Goal: Information Seeking & Learning: Learn about a topic

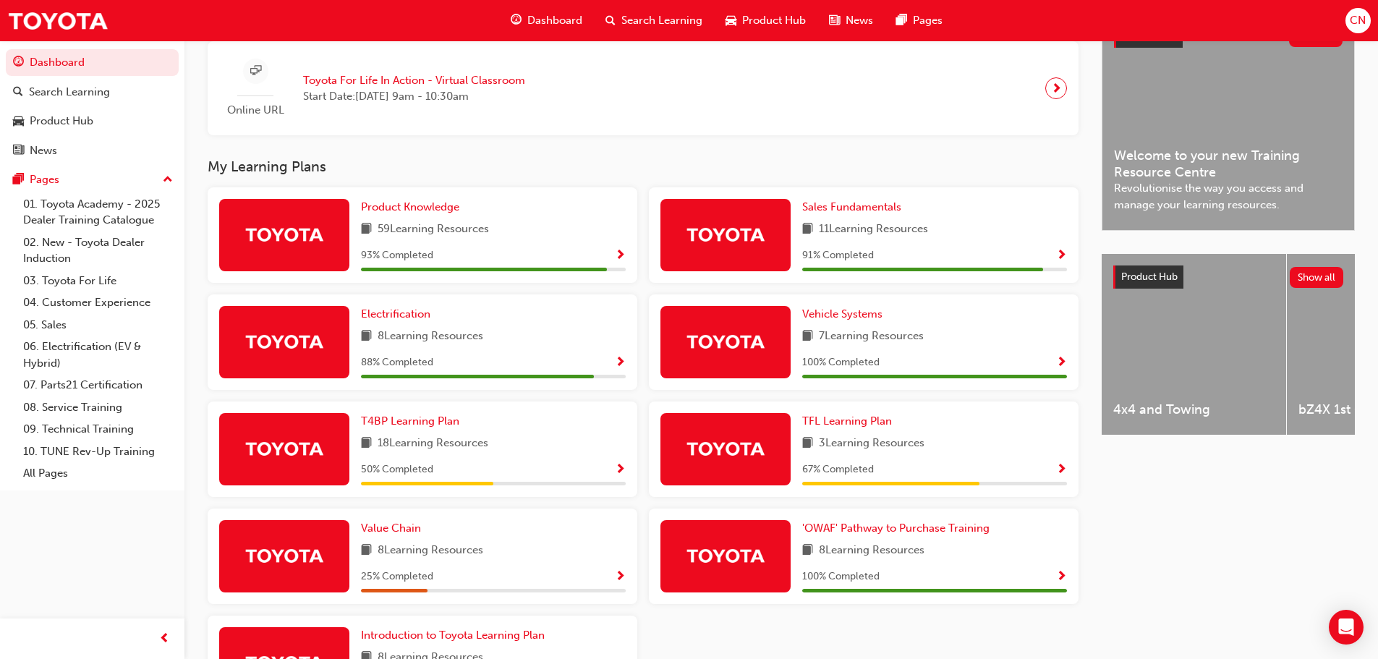
scroll to position [362, 0]
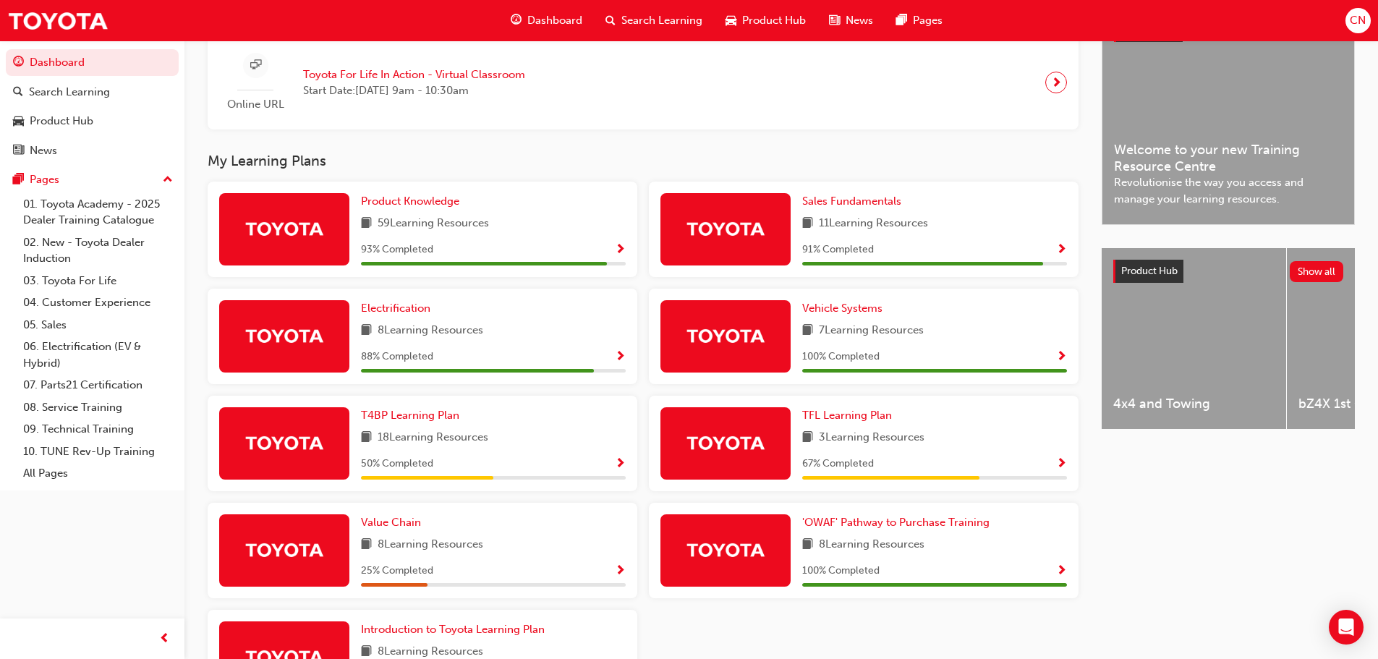
click at [620, 468] on span "Show Progress" at bounding box center [620, 464] width 11 height 13
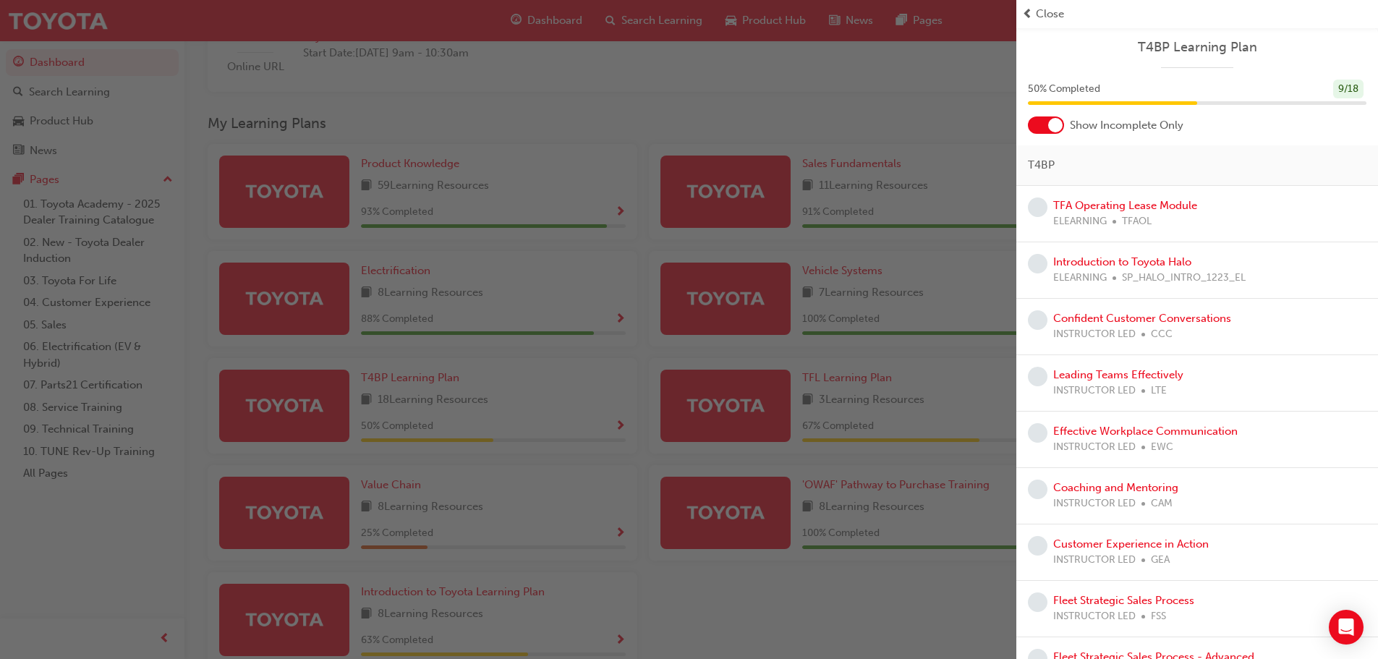
scroll to position [412, 0]
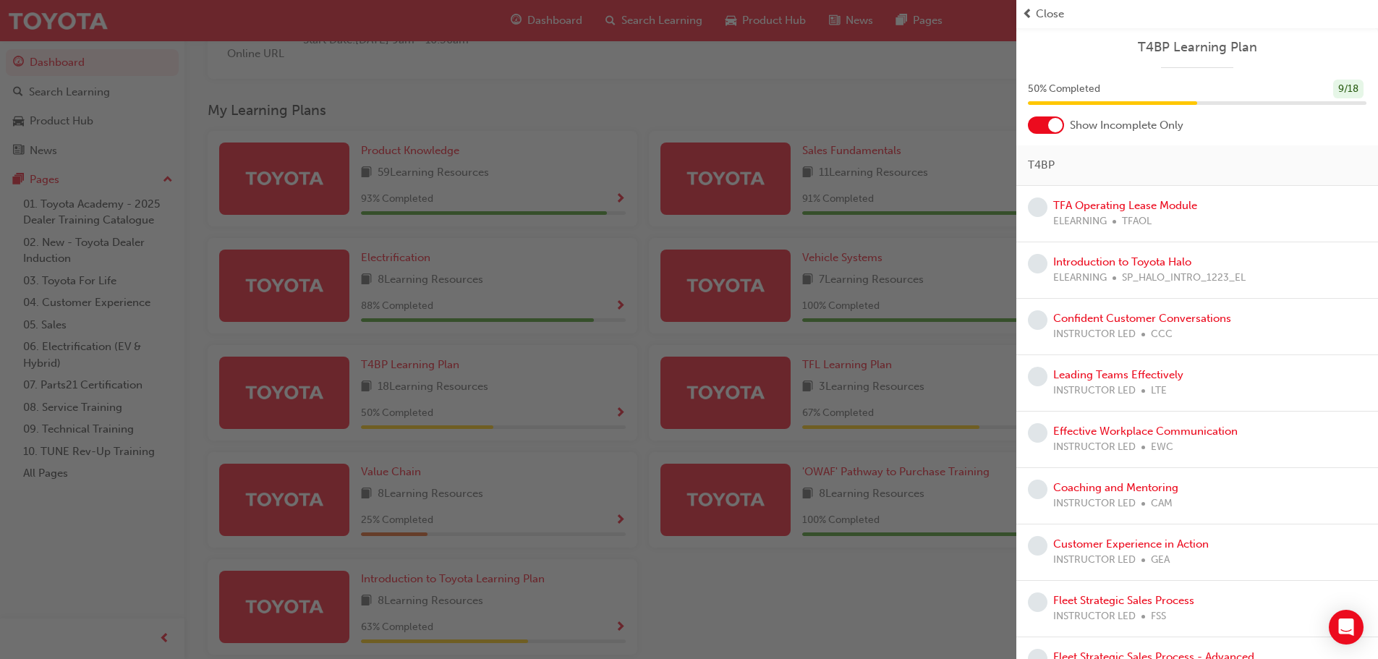
click at [621, 201] on div "button" at bounding box center [508, 329] width 1016 height 659
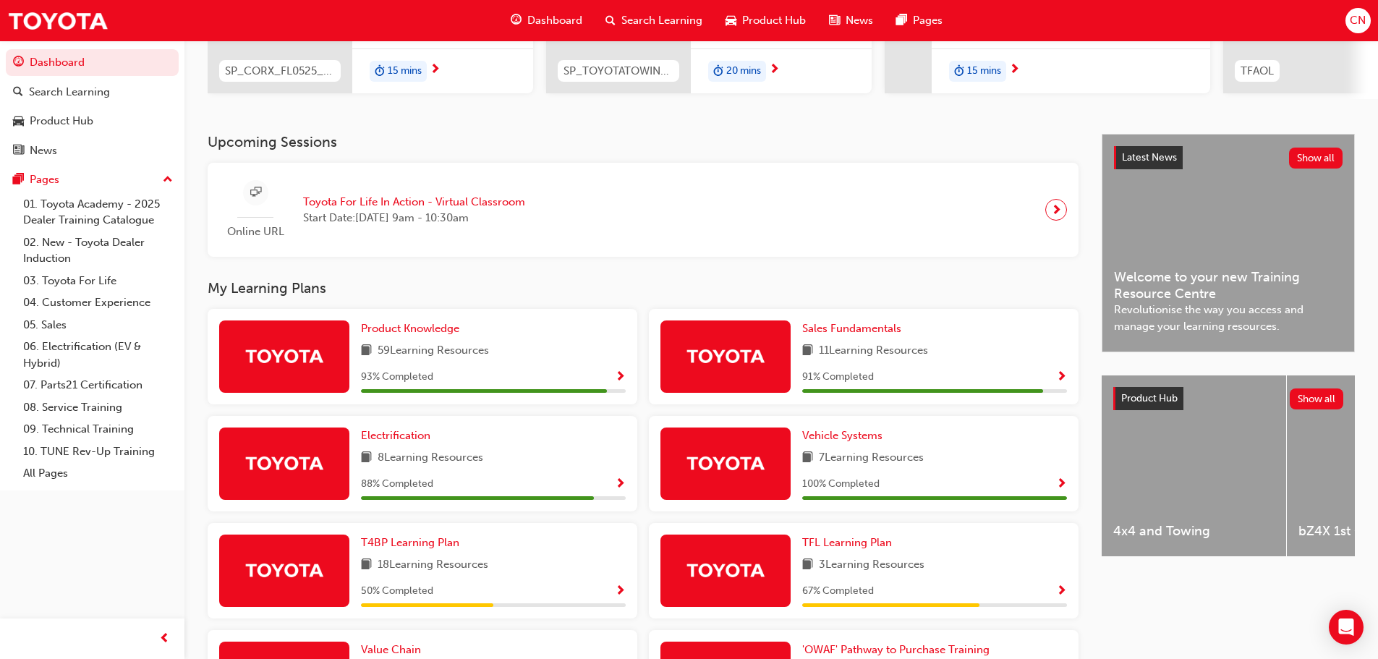
scroll to position [268, 0]
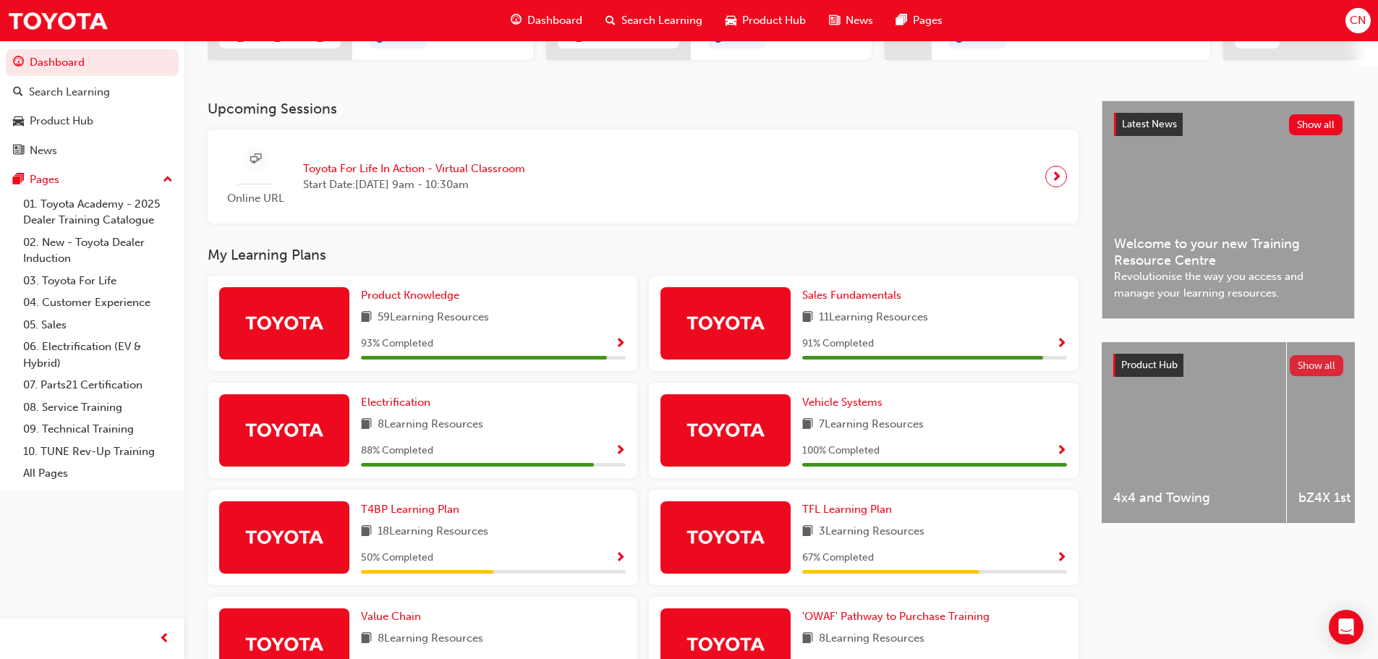
click at [1315, 372] on button "Show all" at bounding box center [1317, 365] width 54 height 21
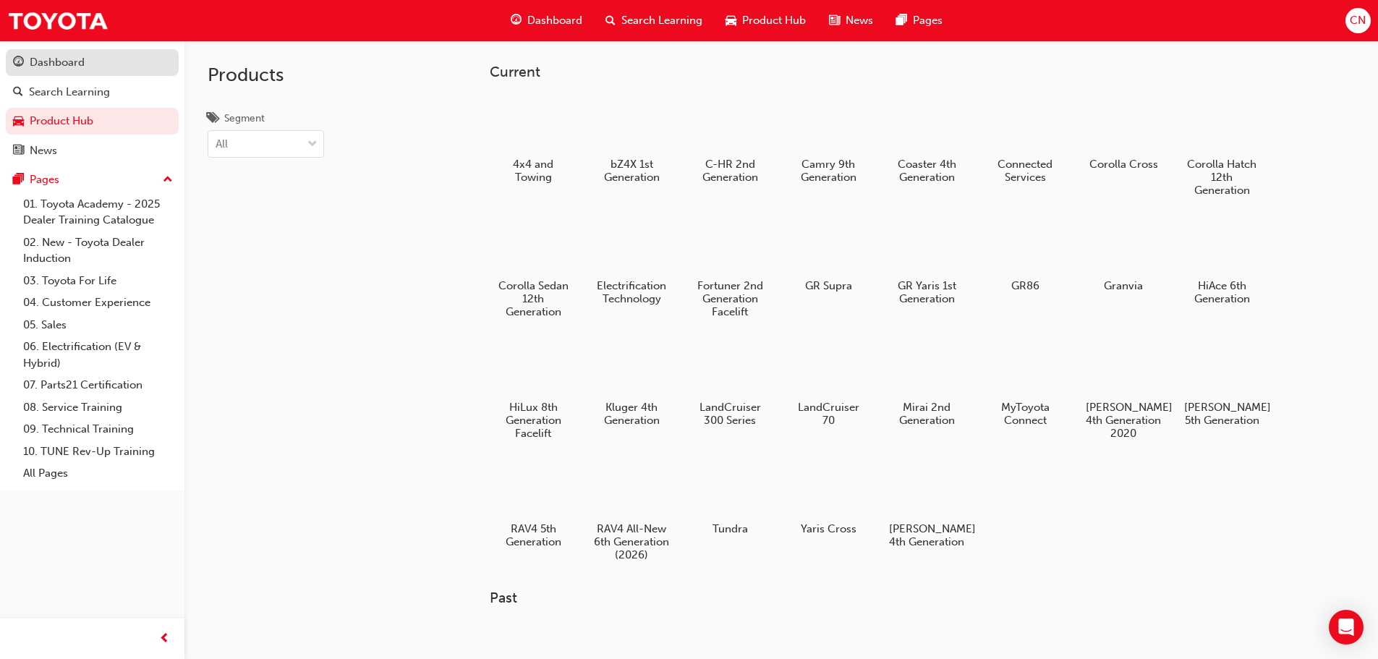
click at [46, 64] on div "Dashboard" at bounding box center [57, 62] width 55 height 17
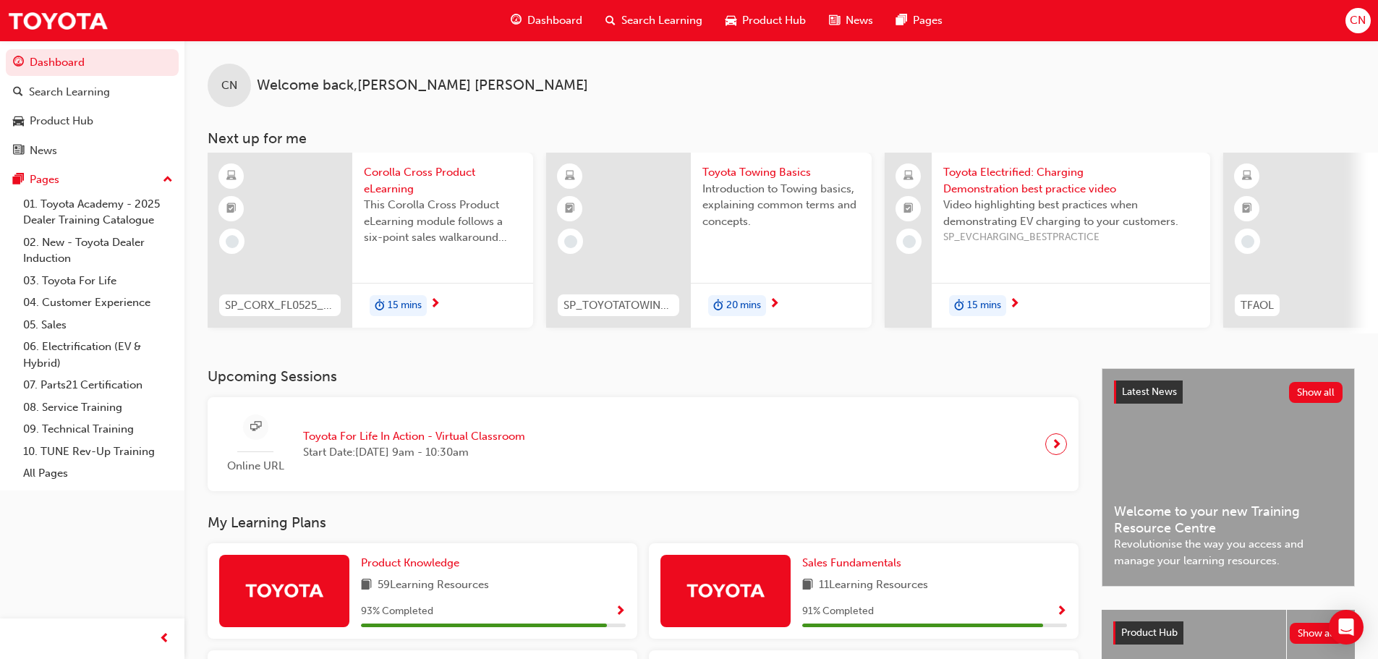
click at [435, 301] on span "next-icon" at bounding box center [435, 304] width 11 height 13
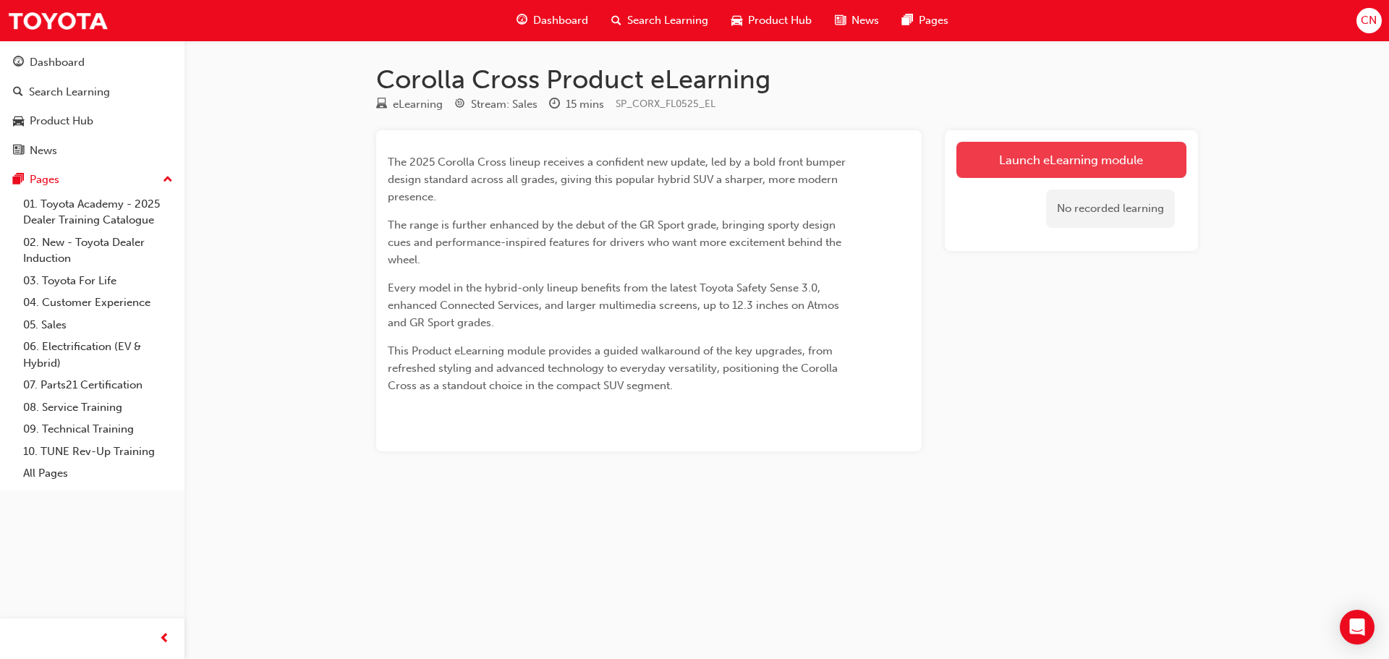
click at [1062, 163] on link "Launch eLearning module" at bounding box center [1071, 160] width 230 height 36
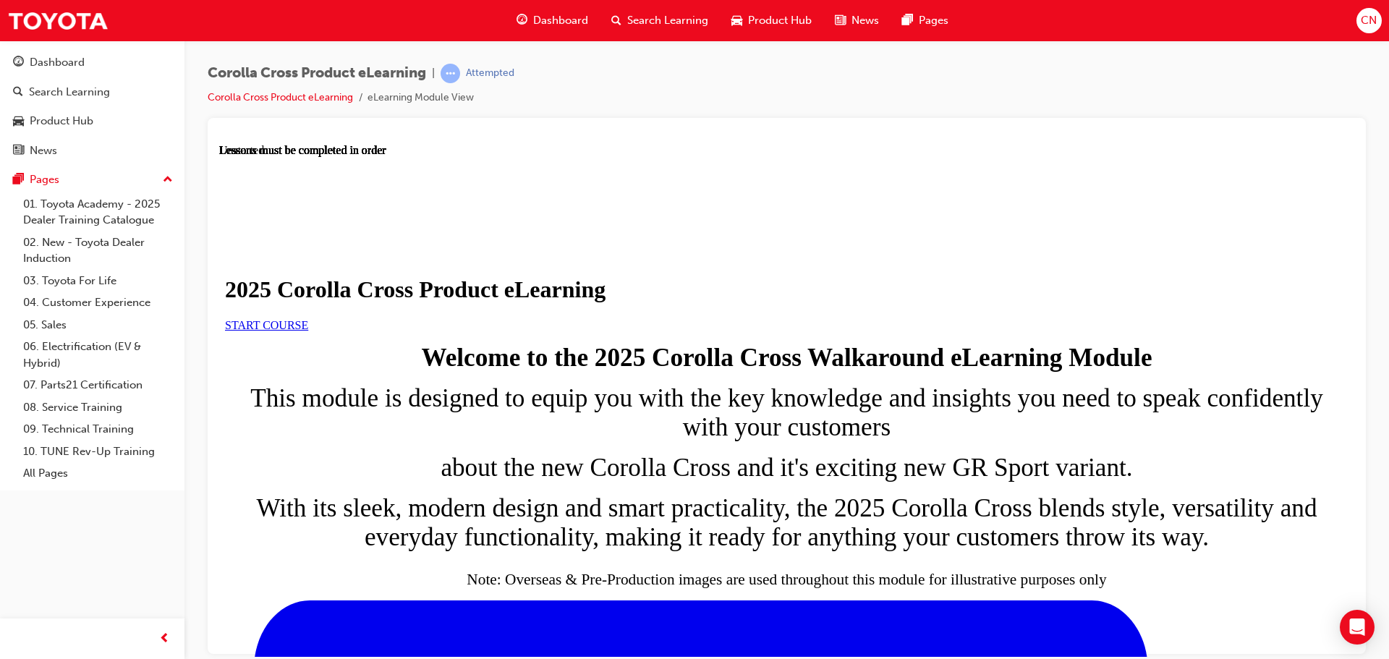
scroll to position [217, 0]
click at [308, 318] on span "START COURSE" at bounding box center [266, 324] width 83 height 12
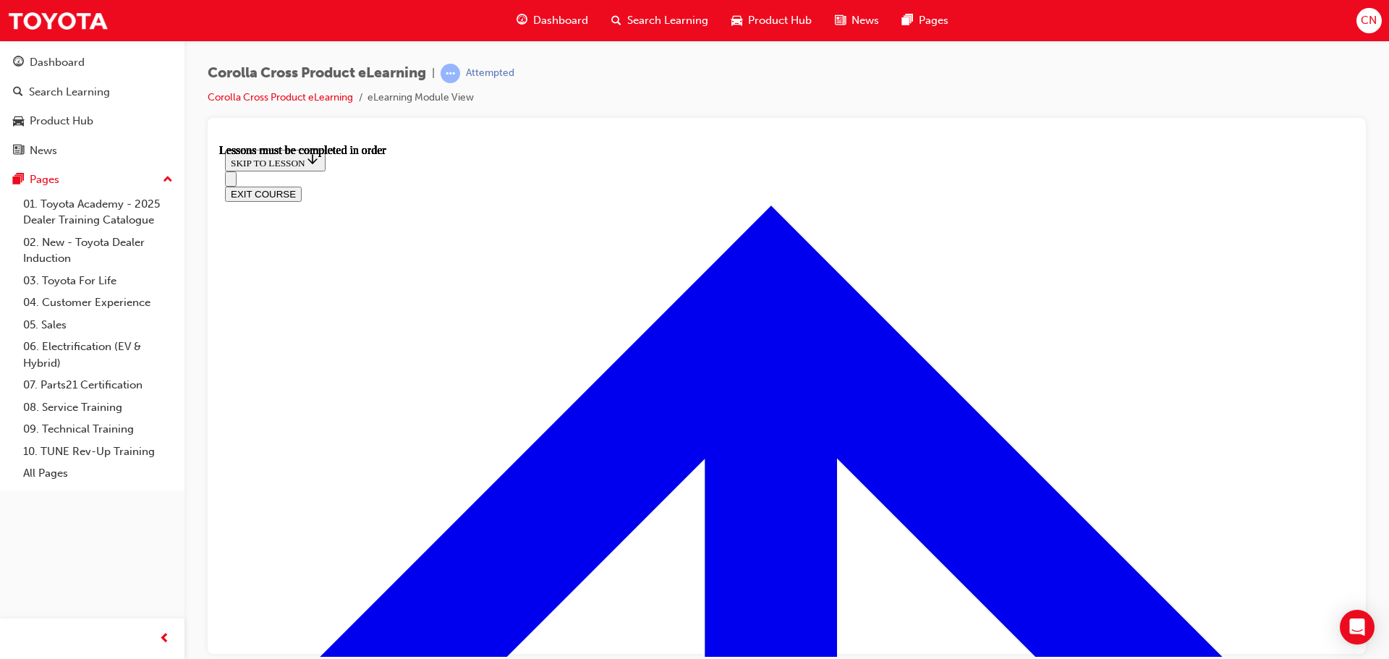
scroll to position [830, 0]
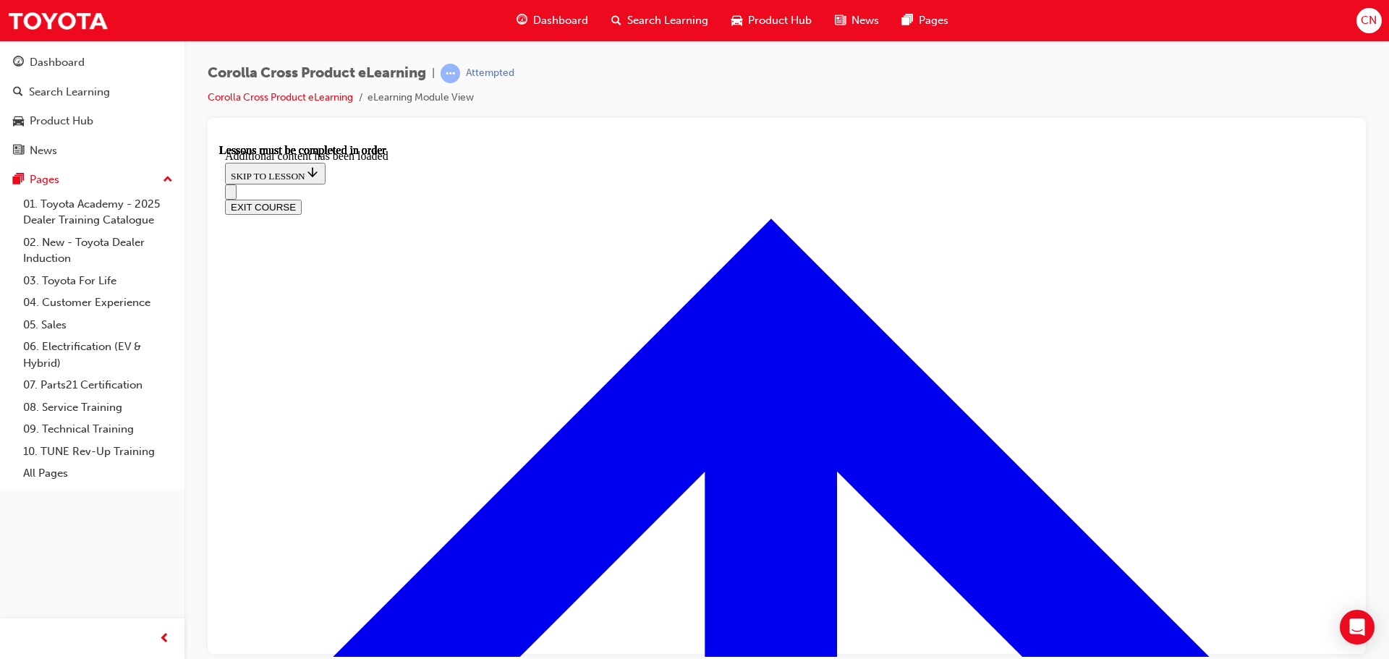
scroll to position [1406, 0]
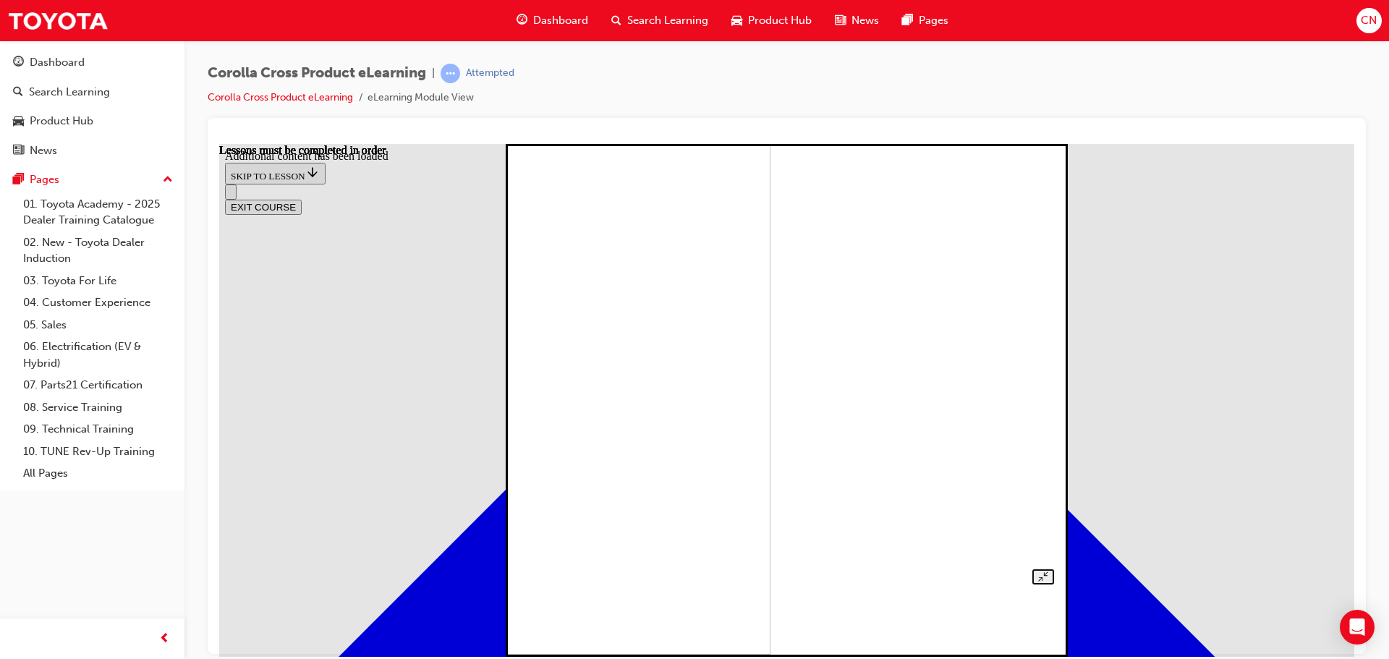
click at [519, 346] on div at bounding box center [786, 325] width 534 height 517
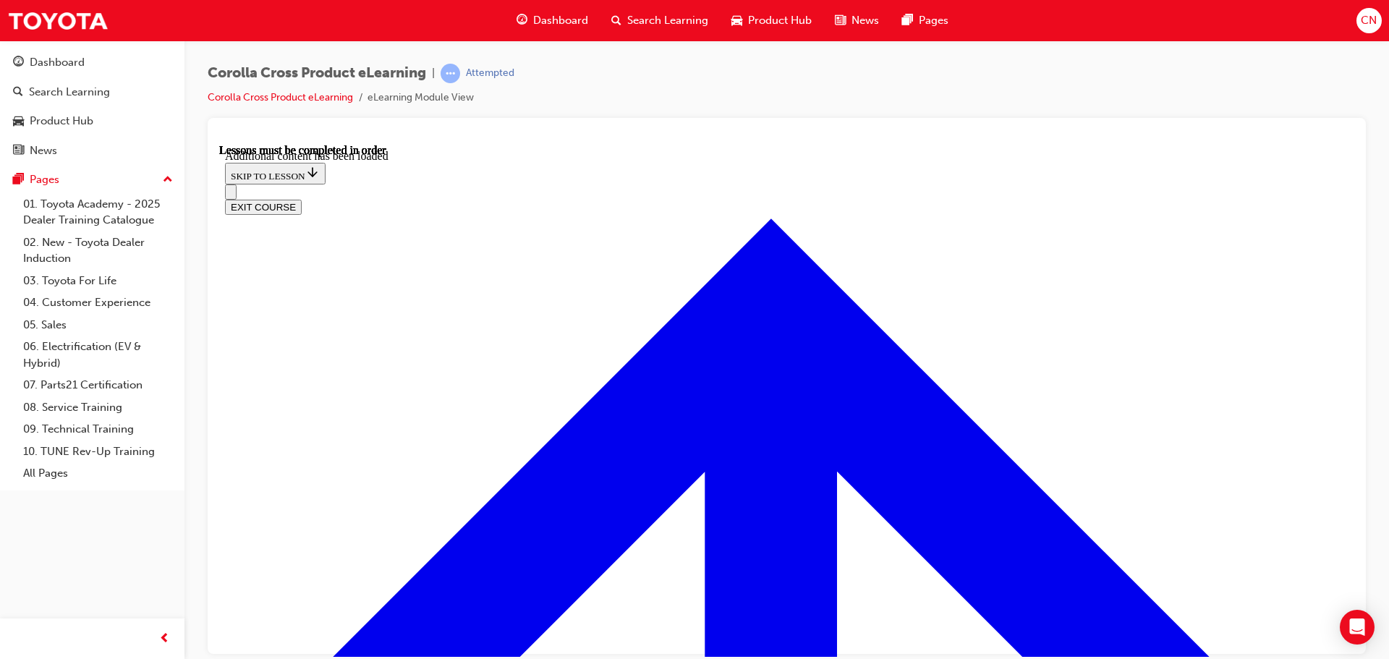
scroll to position [1623, 0]
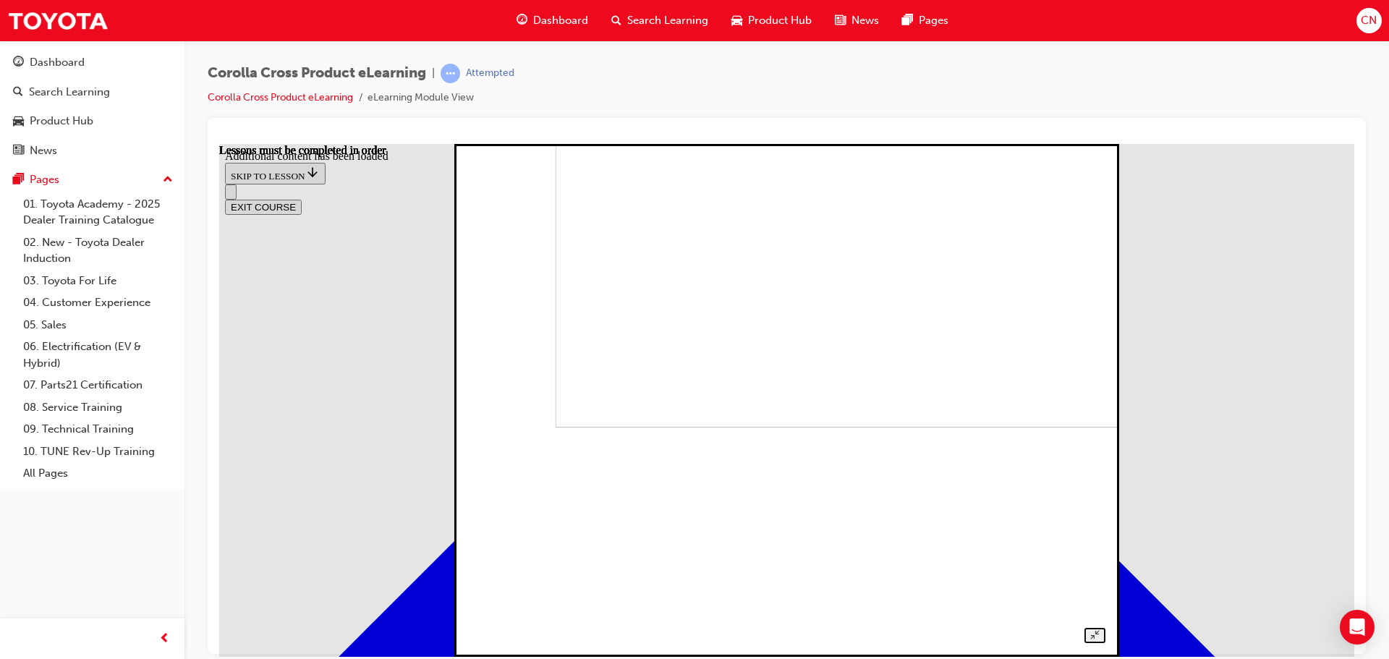
click at [468, 459] on div at bounding box center [786, 383] width 637 height 517
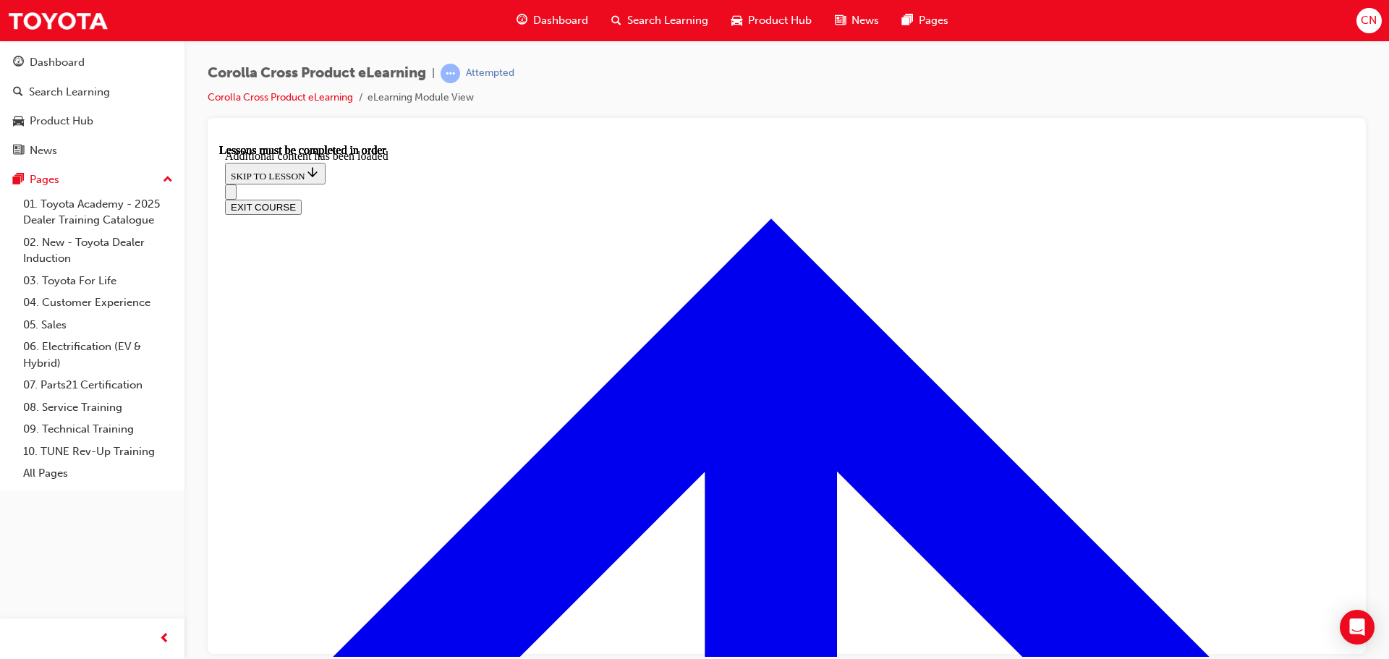
scroll to position [2129, 0]
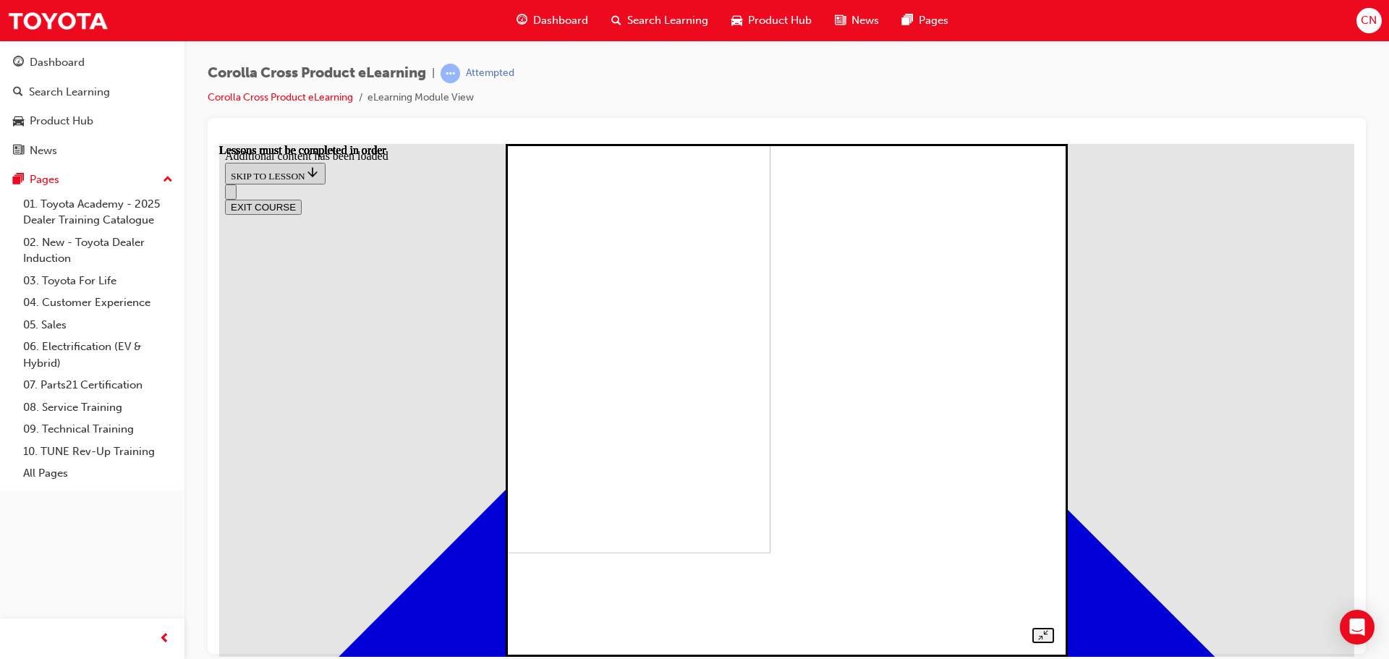
click at [519, 420] on div at bounding box center [786, 383] width 534 height 517
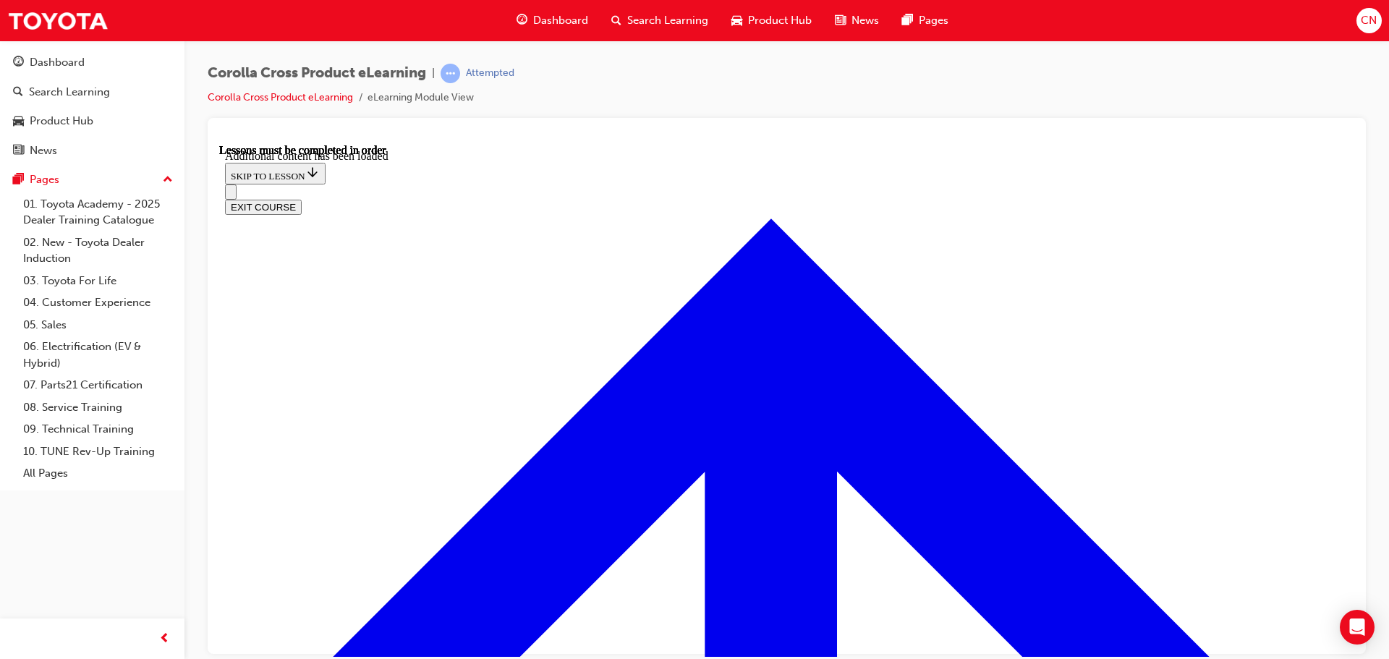
scroll to position [2434, 0]
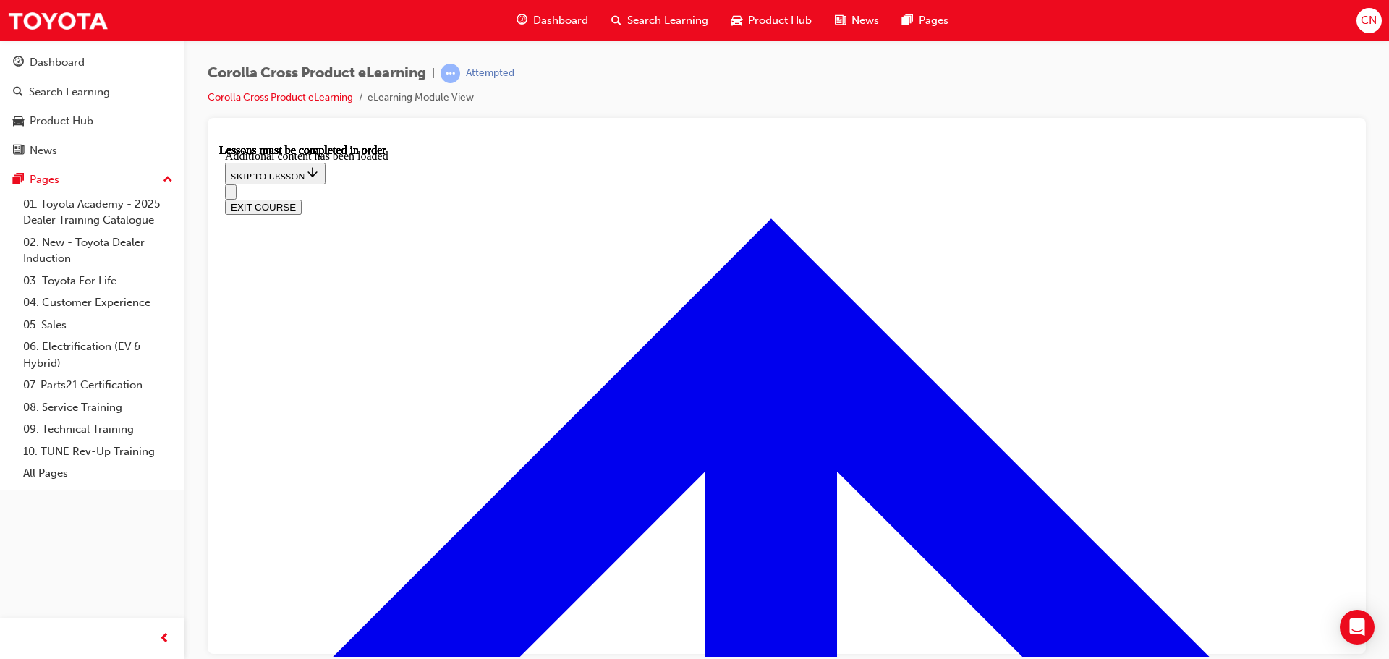
radio input "true"
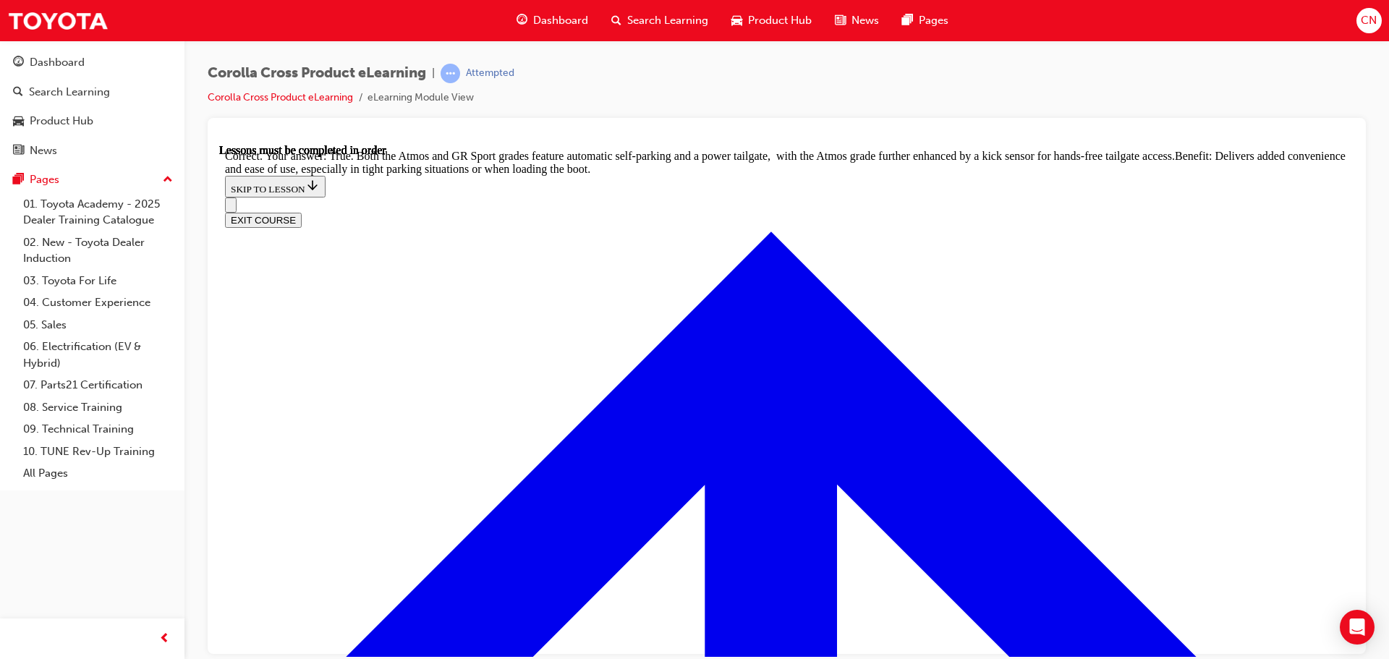
scroll to position [3172, 0]
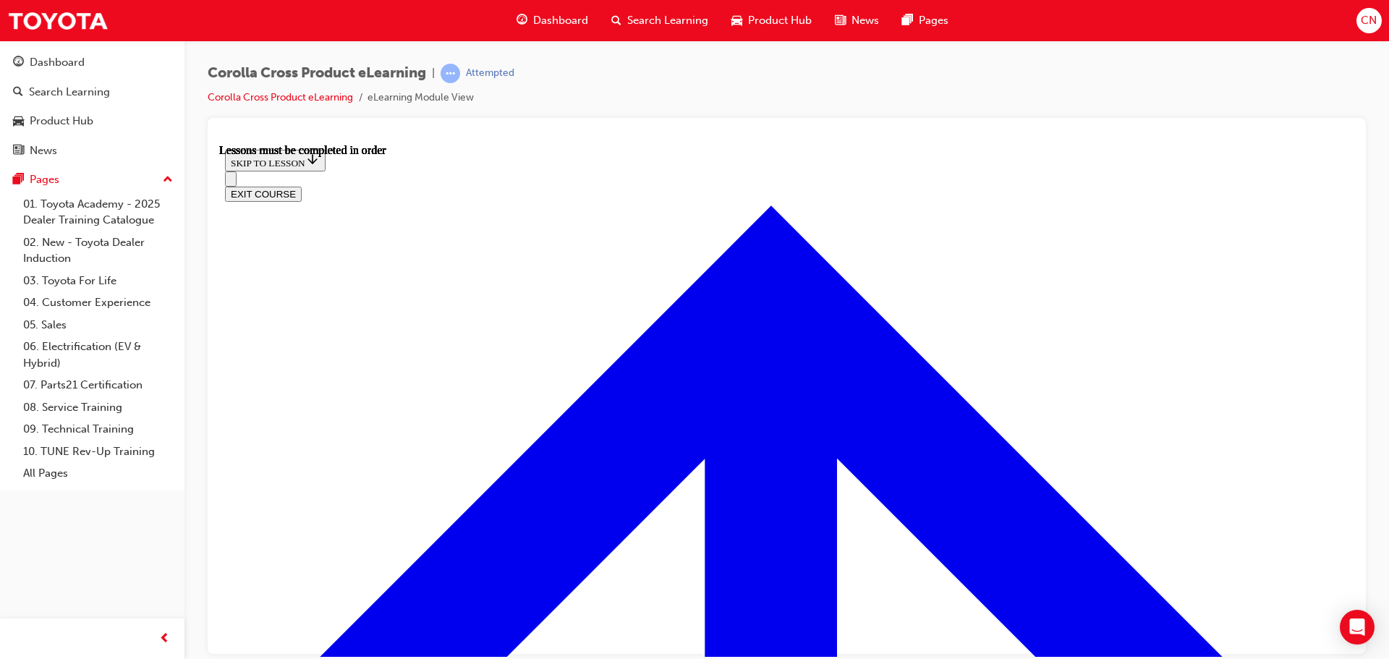
scroll to position [1280, 0]
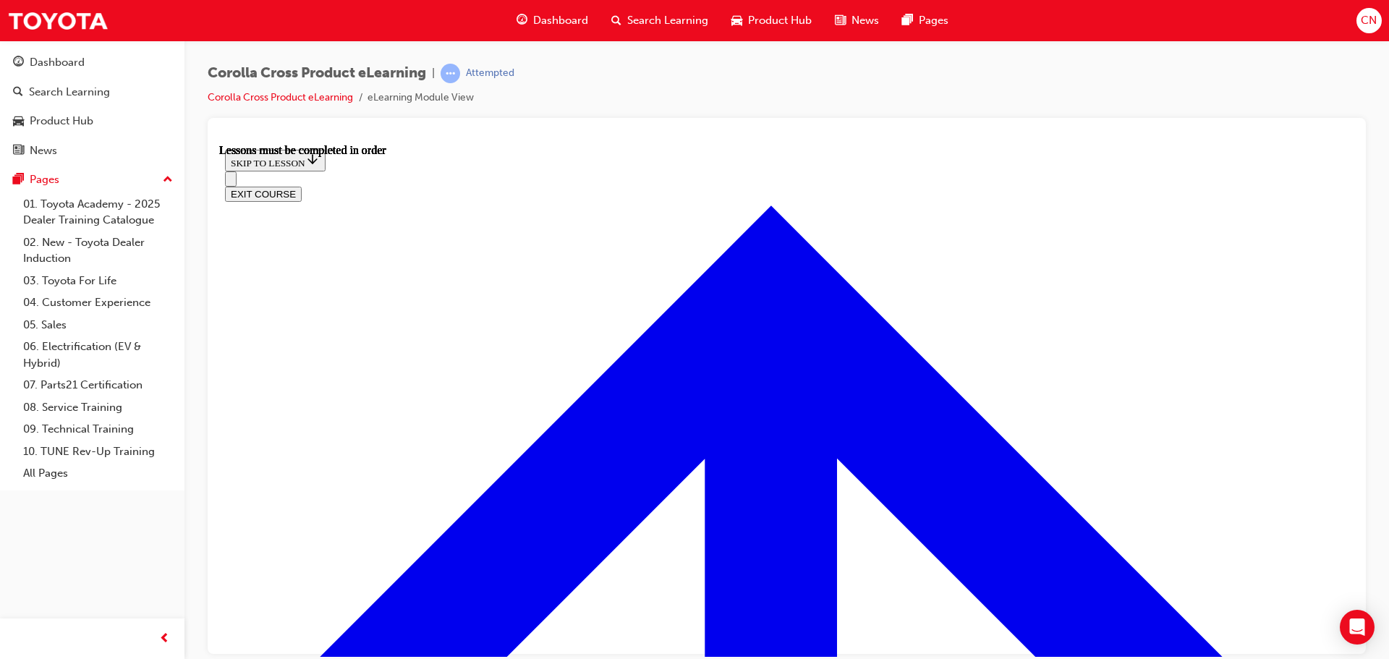
scroll to position [1418, 0]
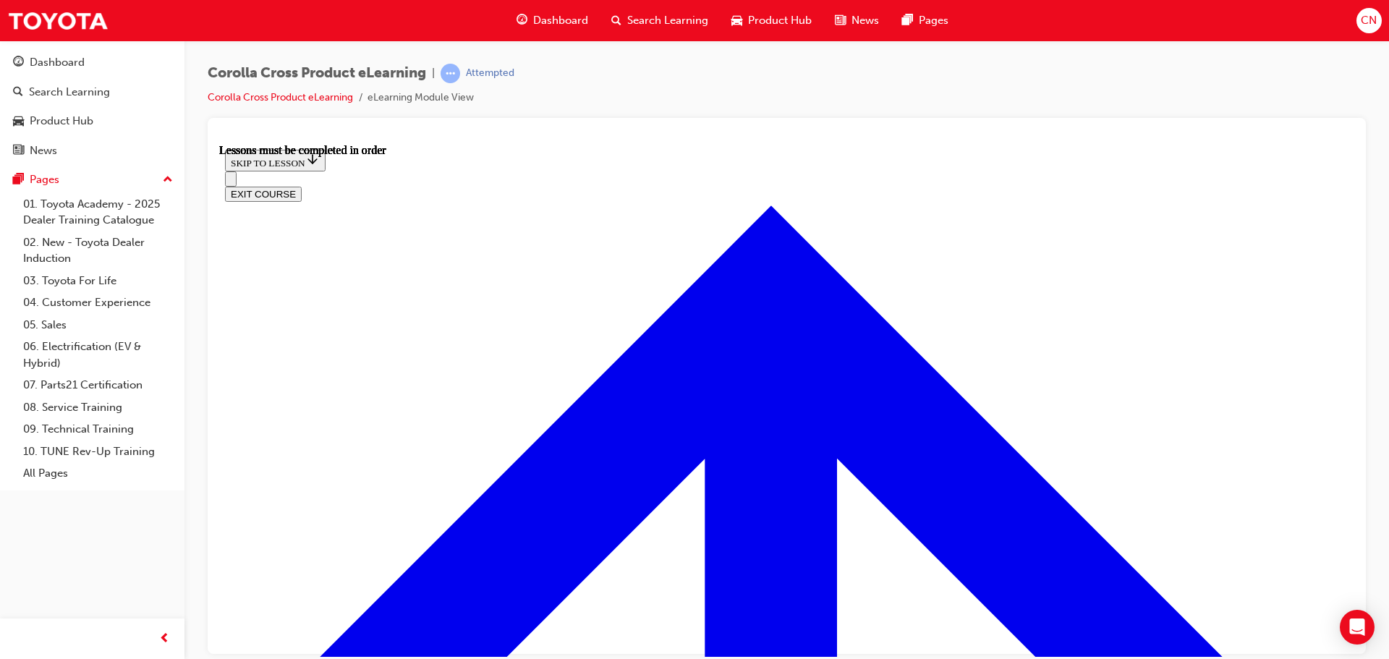
scroll to position [217, 0]
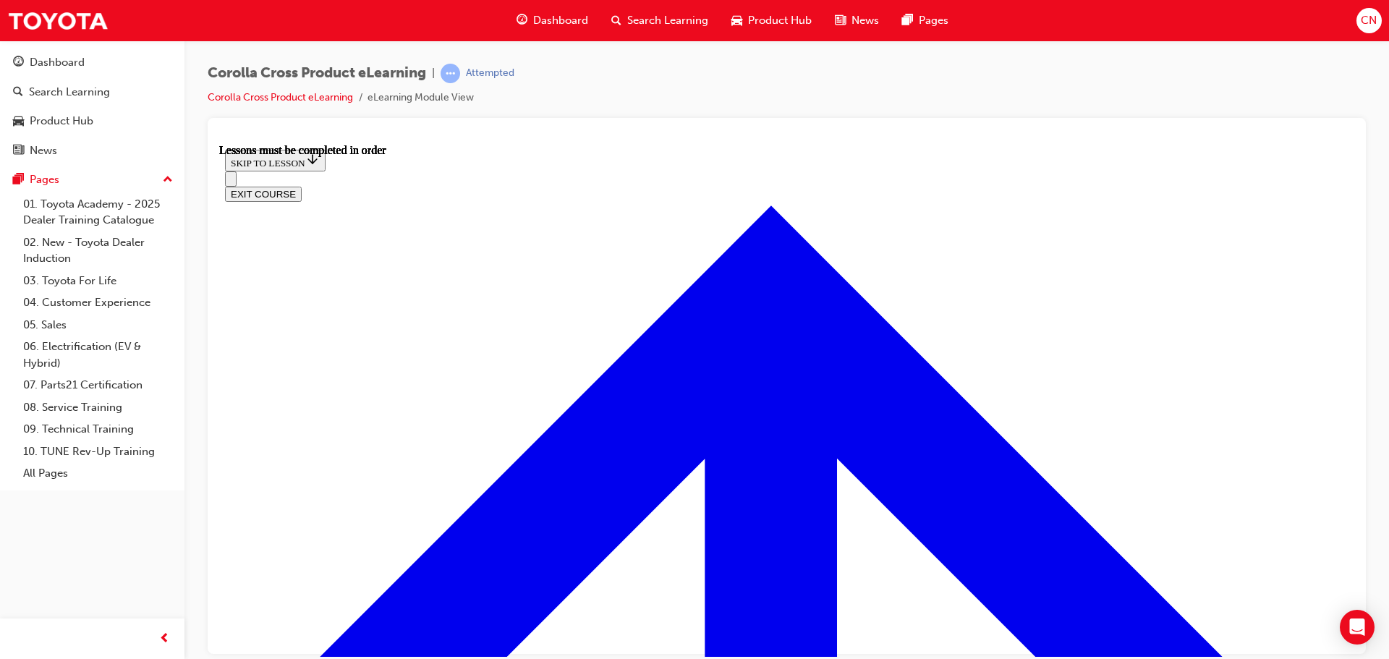
scroll to position [1142, 0]
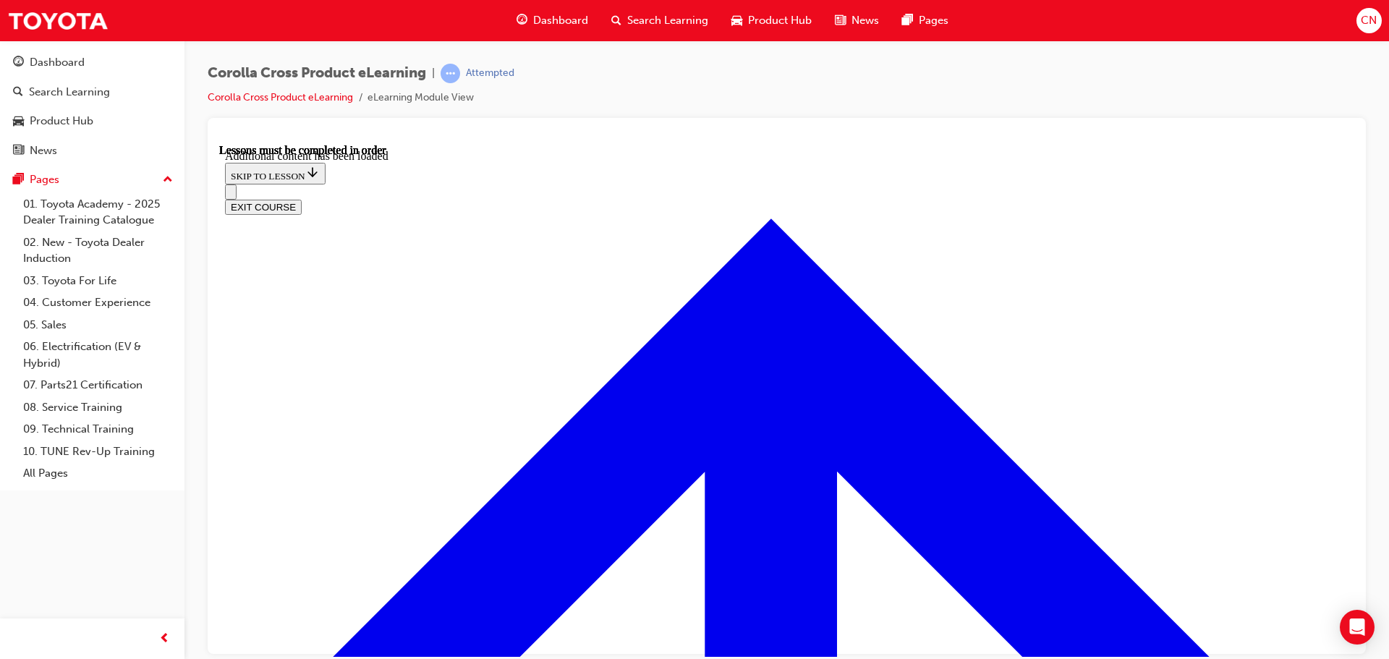
scroll to position [2077, 0]
radio input "true"
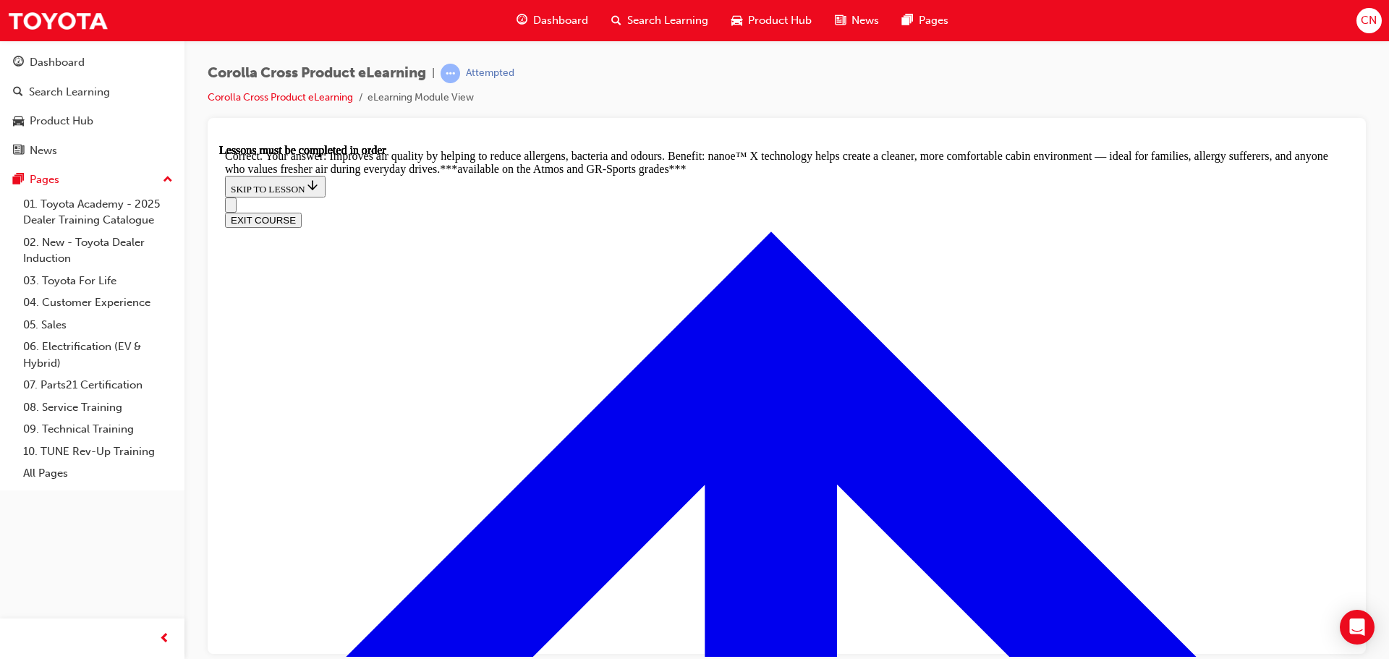
scroll to position [2873, 0]
radio input "true"
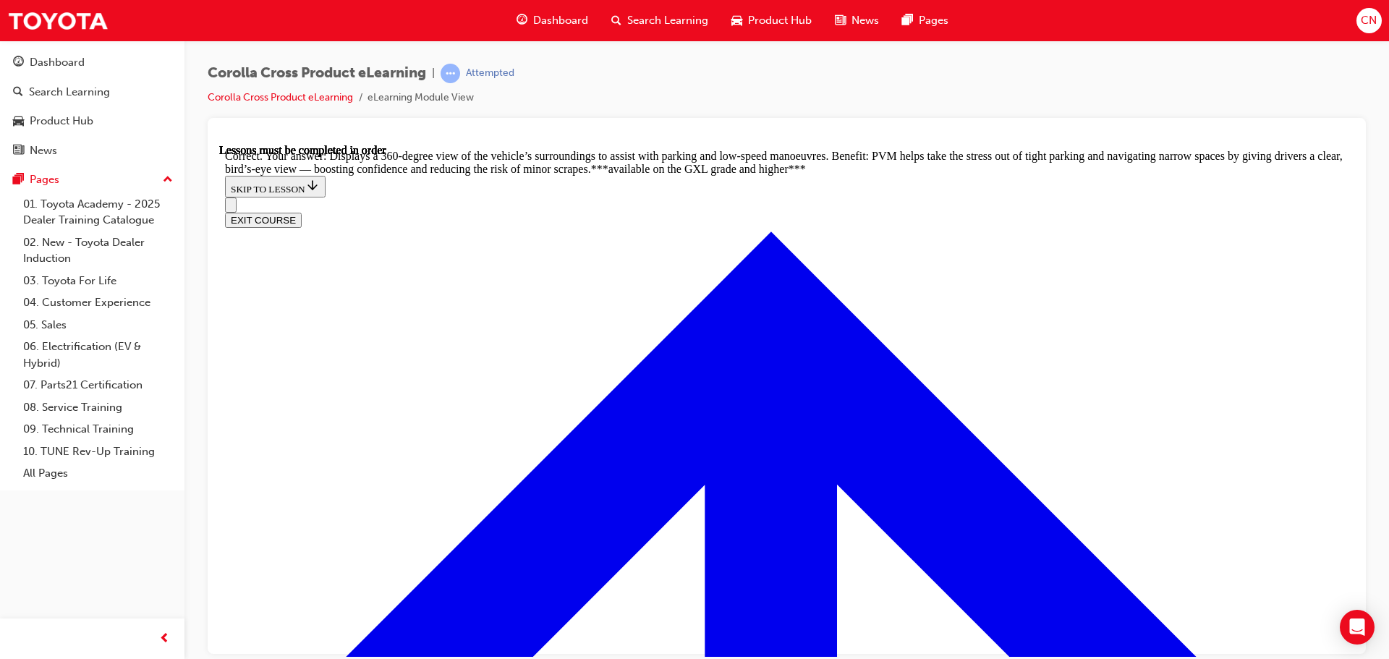
scroll to position [3253, 0]
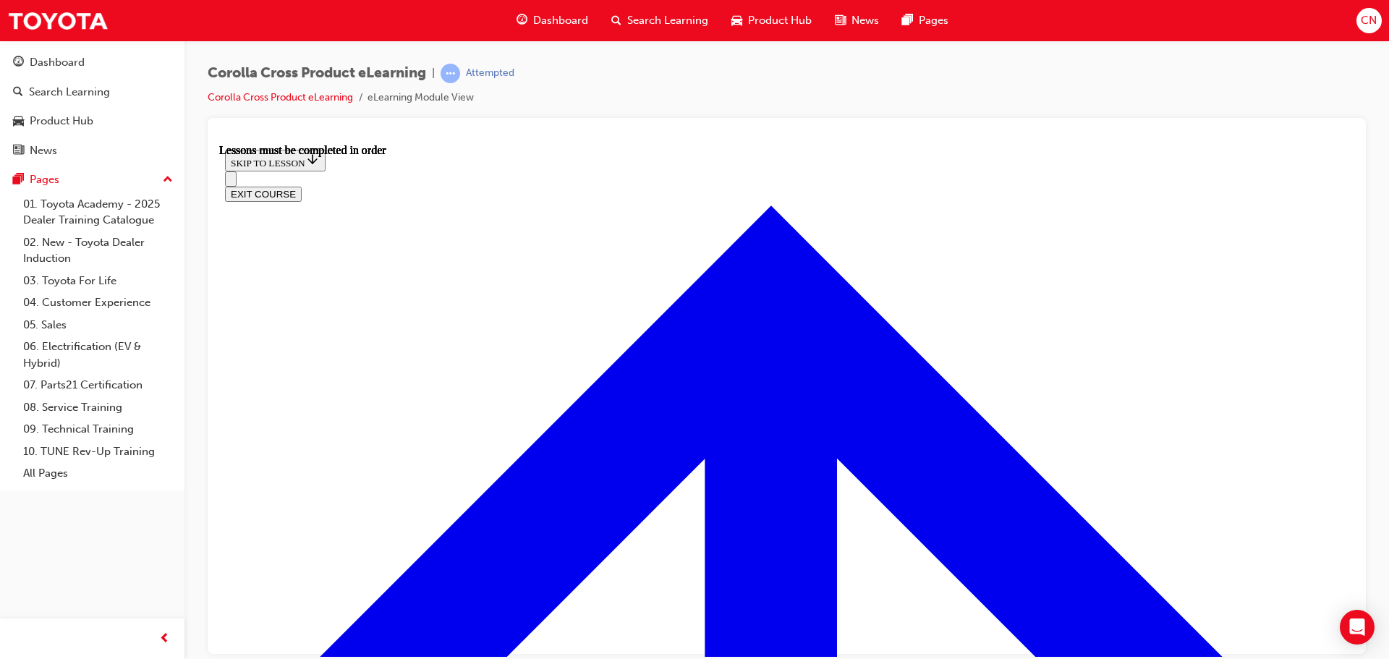
scroll to position [1280, 0]
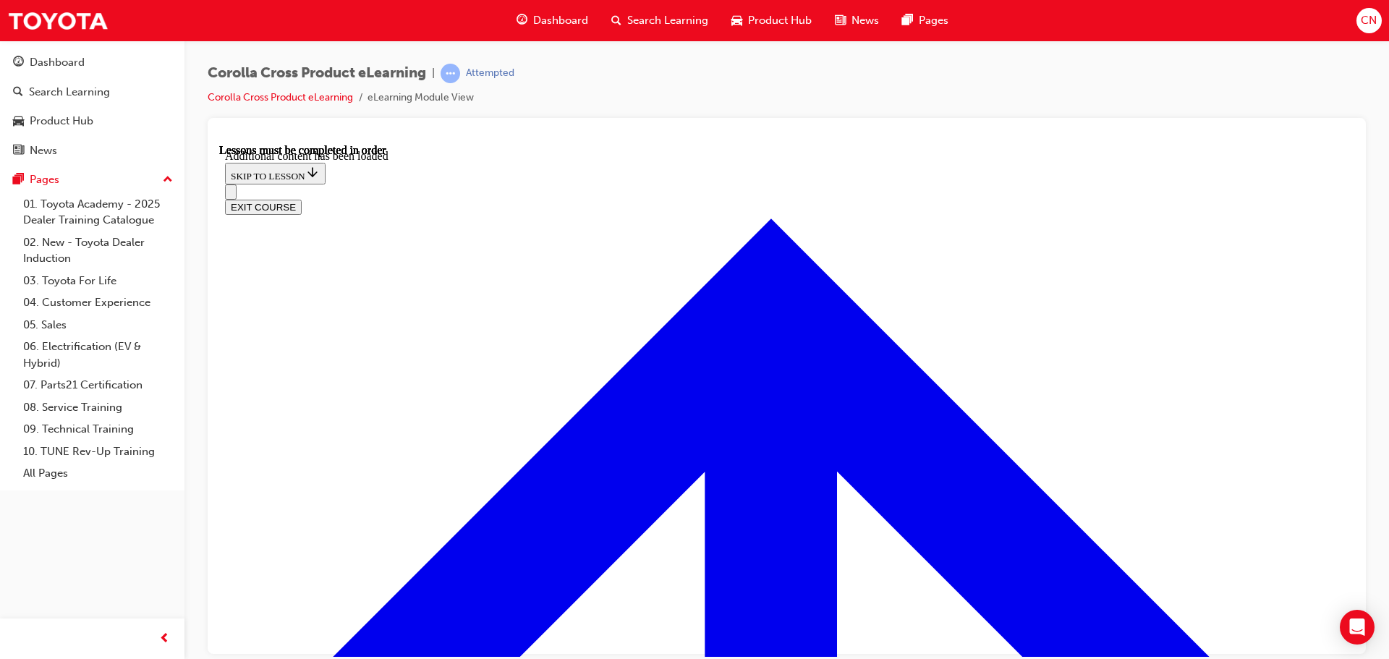
scroll to position [2316, 0]
radio input "true"
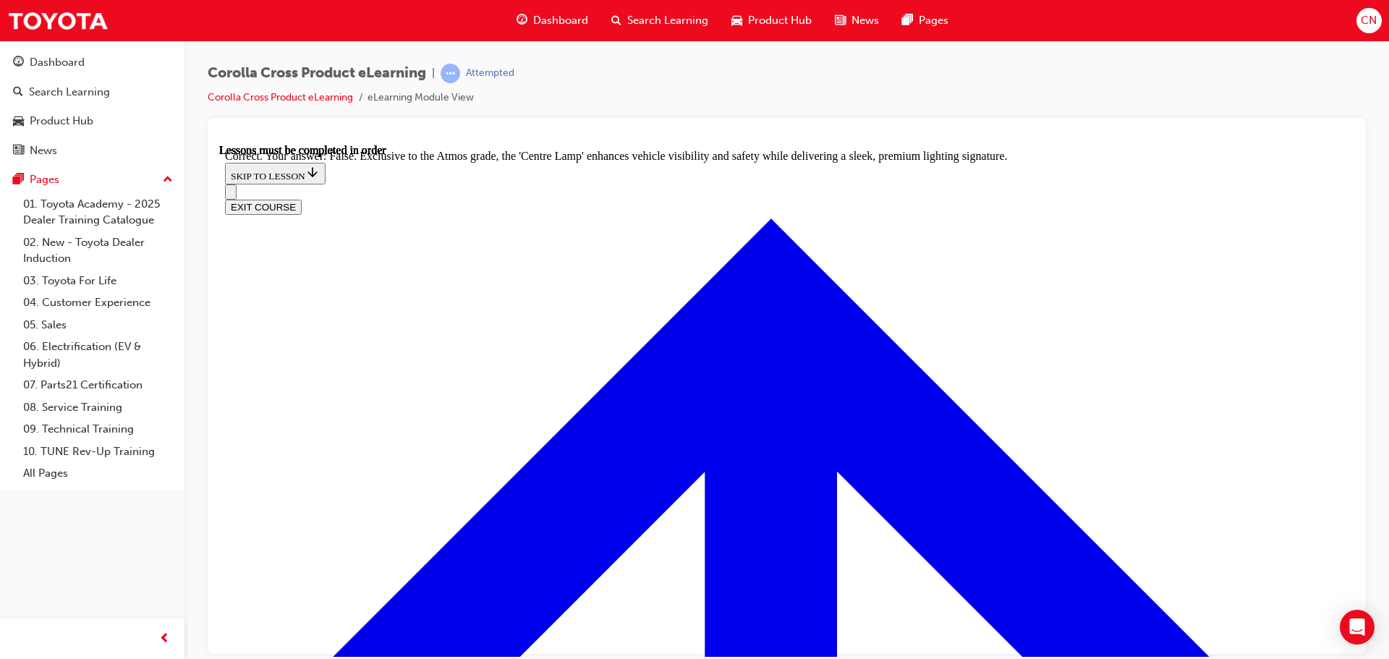
scroll to position [2567, 0]
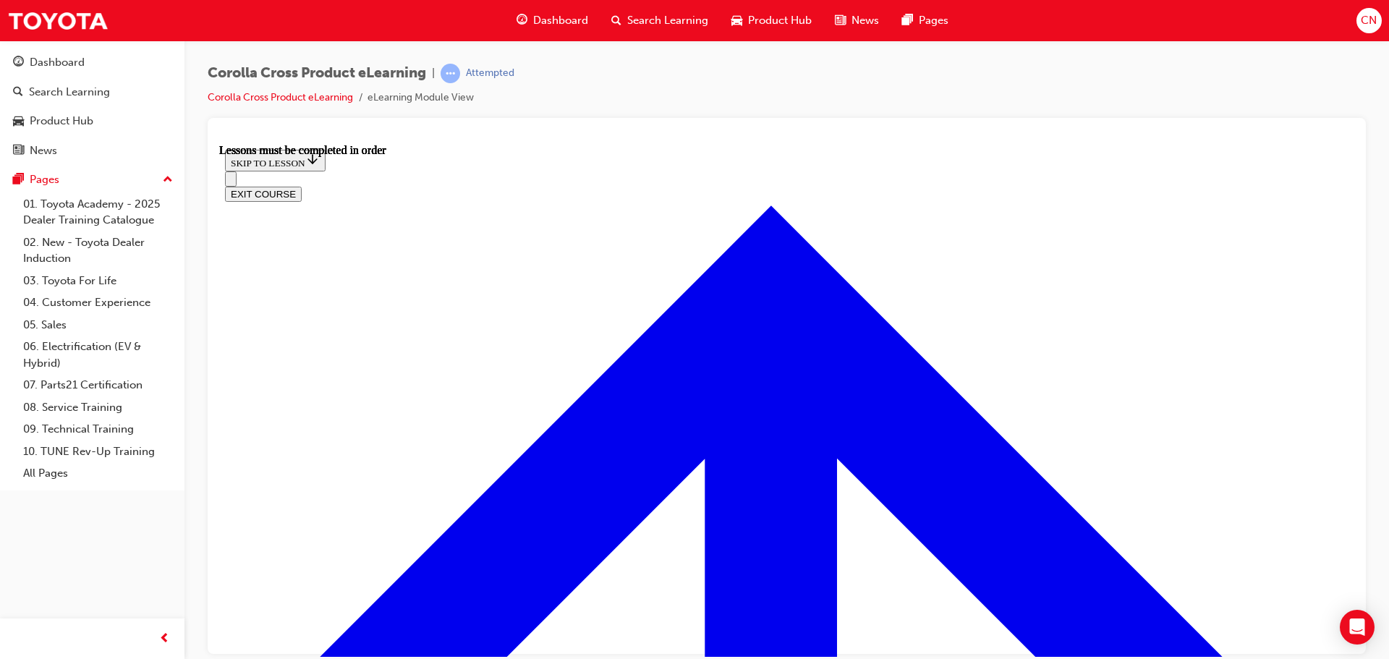
scroll to position [1208, 0]
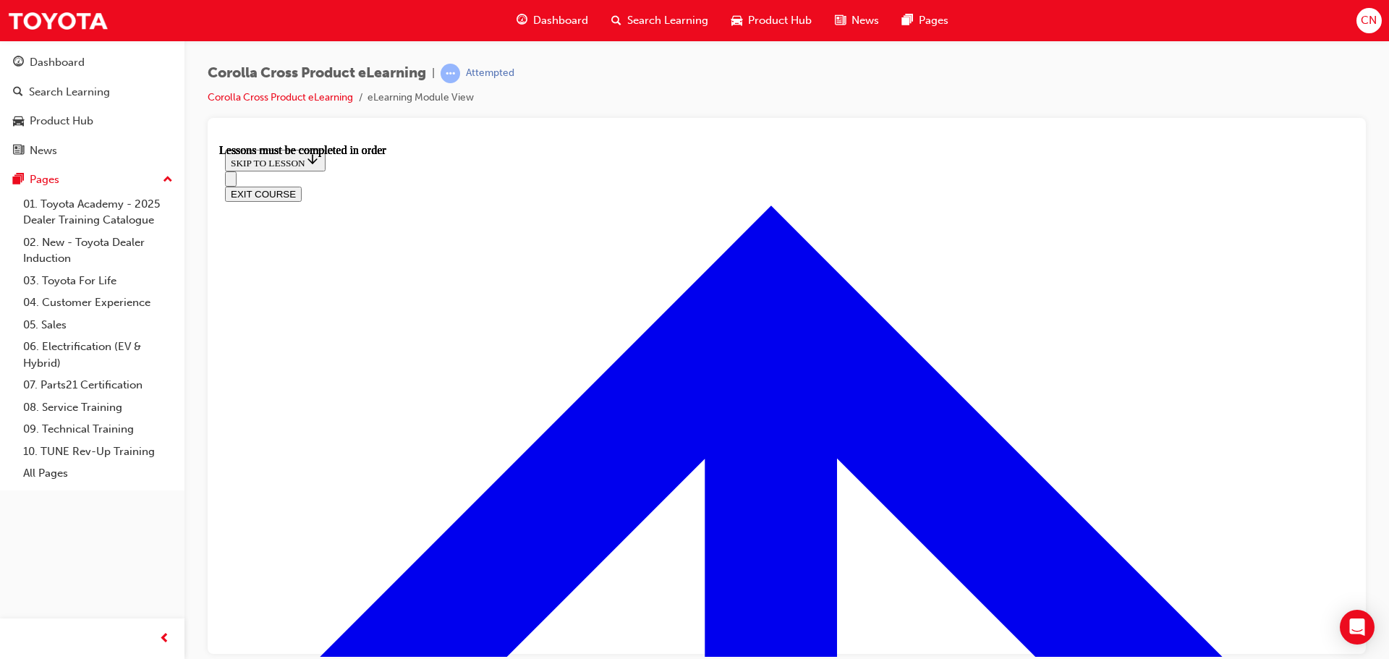
scroll to position [106, 0]
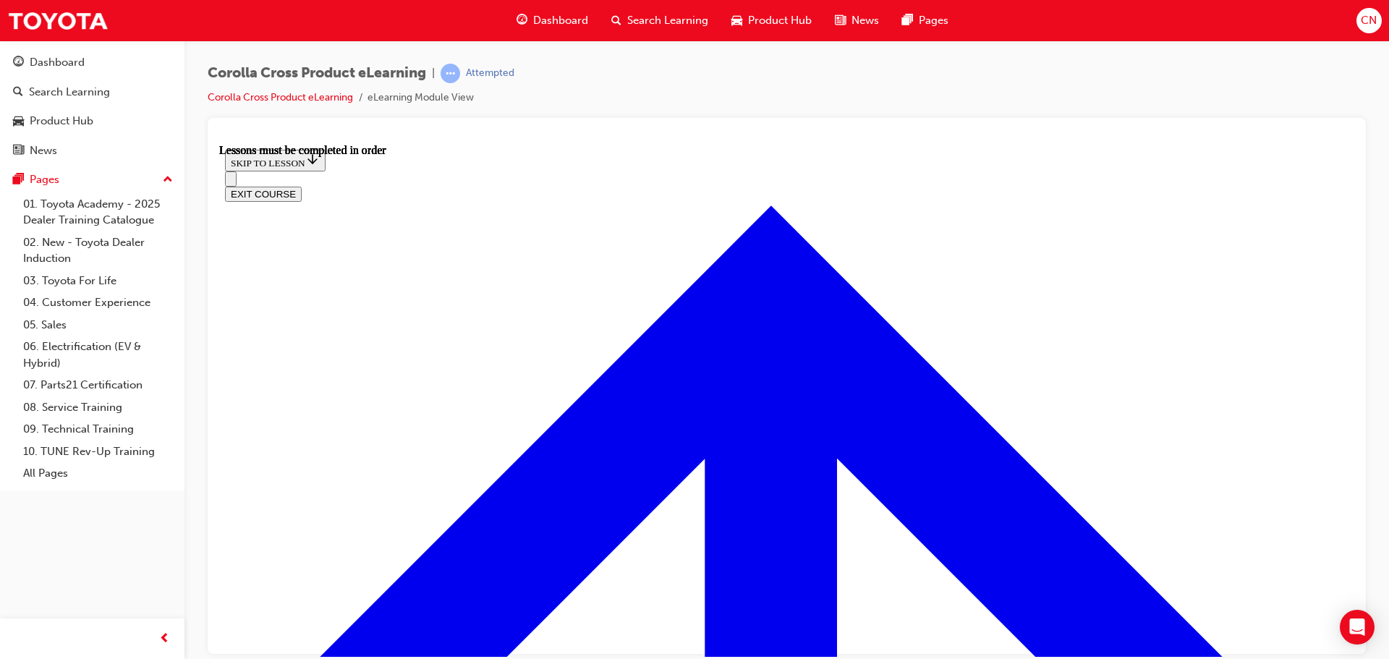
scroll to position [1405, 0]
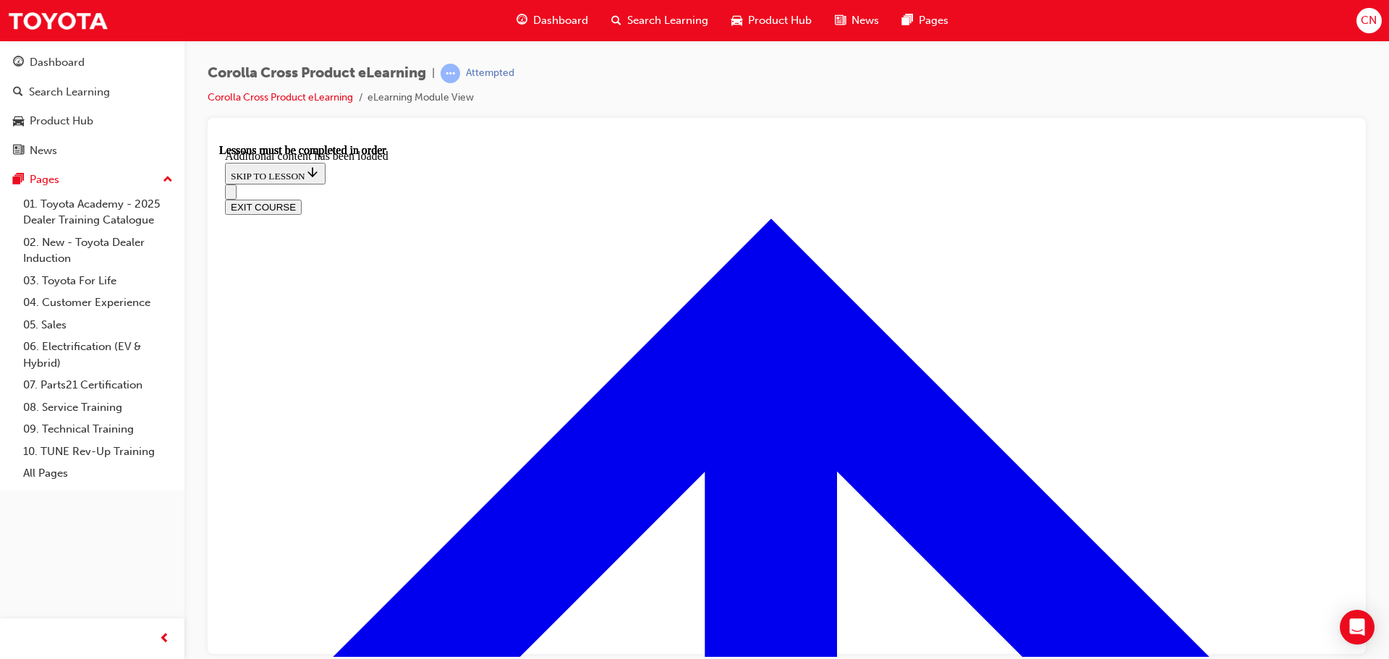
scroll to position [1768, 0]
radio input "true"
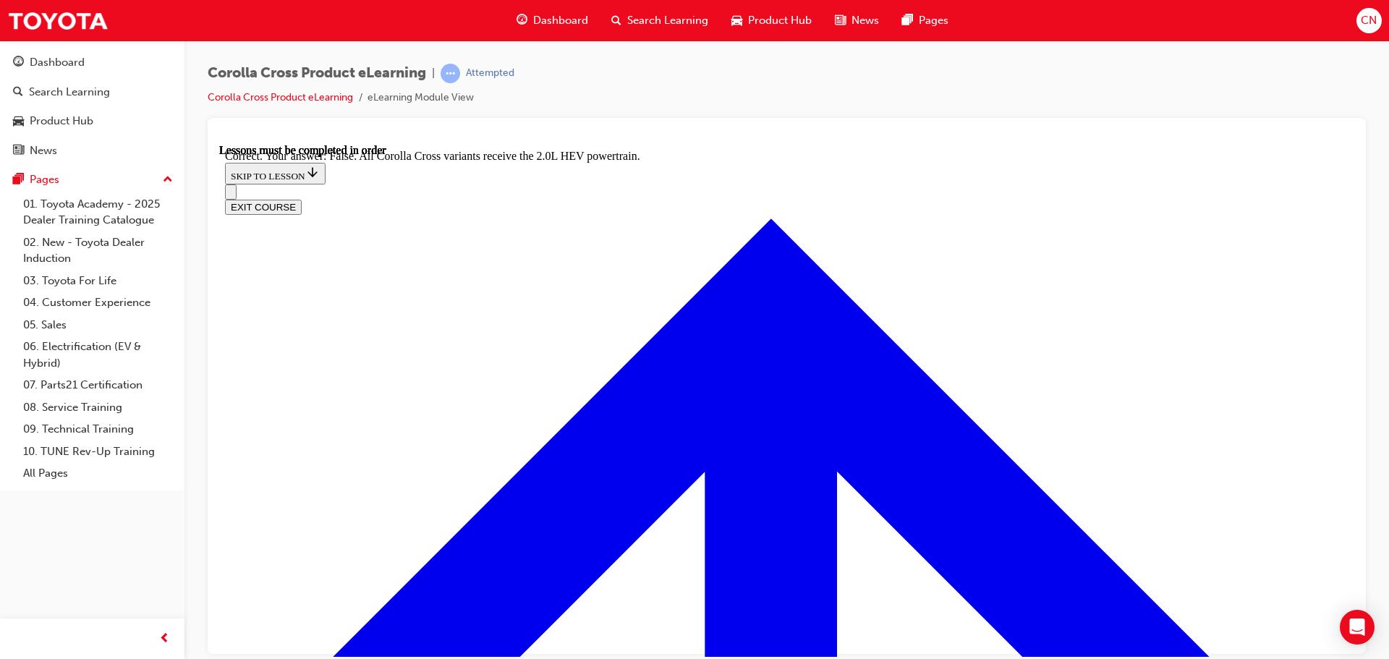
scroll to position [2029, 0]
drag, startPoint x: 799, startPoint y: 553, endPoint x: 784, endPoint y: 544, distance: 16.9
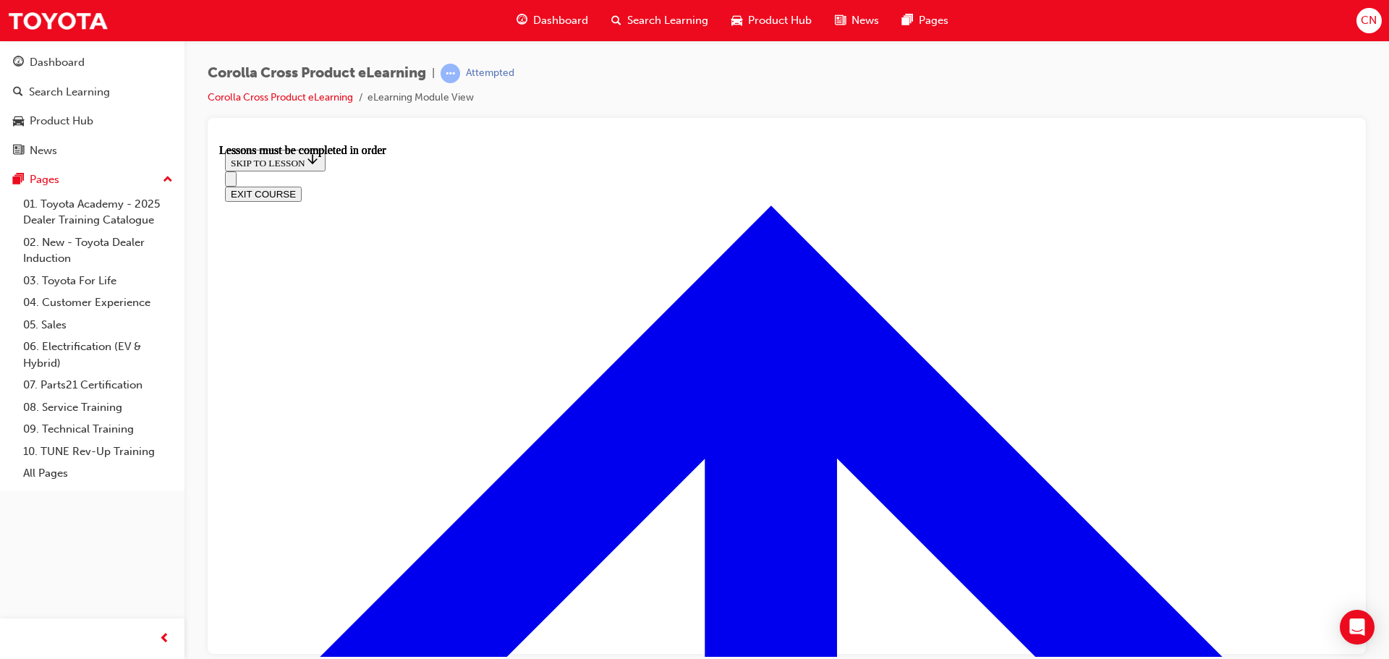
scroll to position [1136, 0]
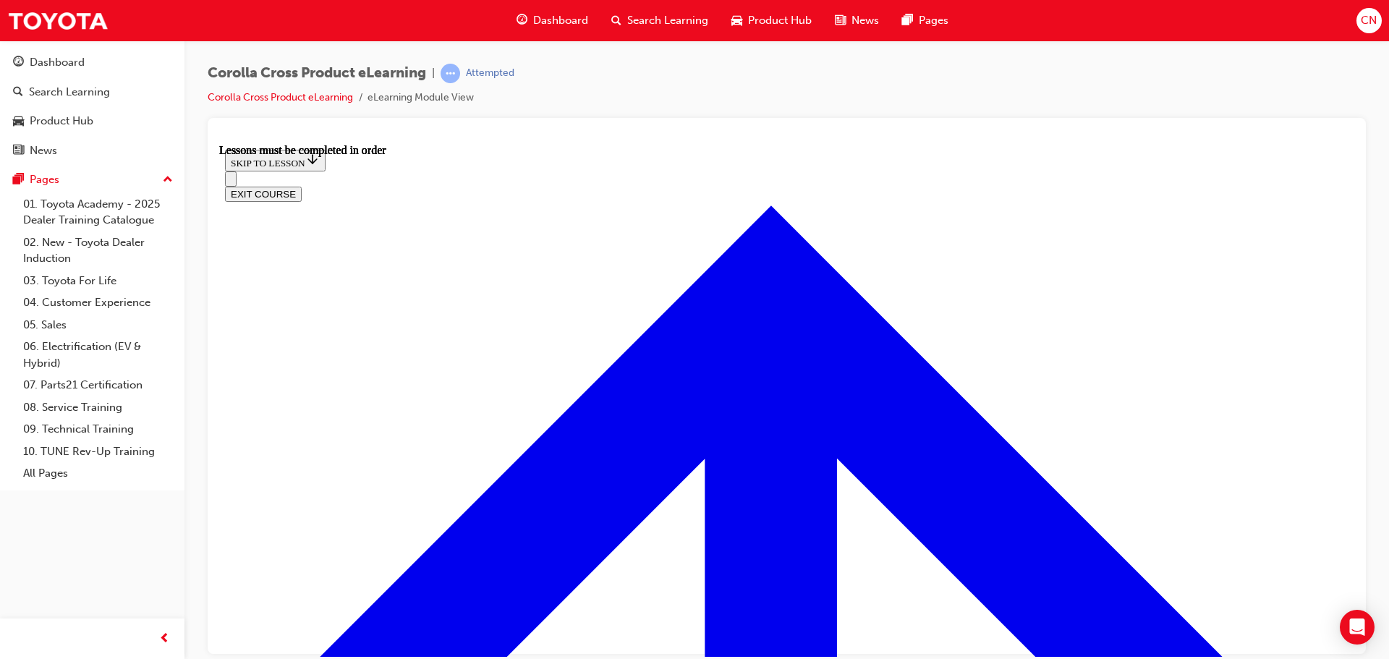
scroll to position [145, 0]
drag, startPoint x: 658, startPoint y: 481, endPoint x: 647, endPoint y: 462, distance: 21.7
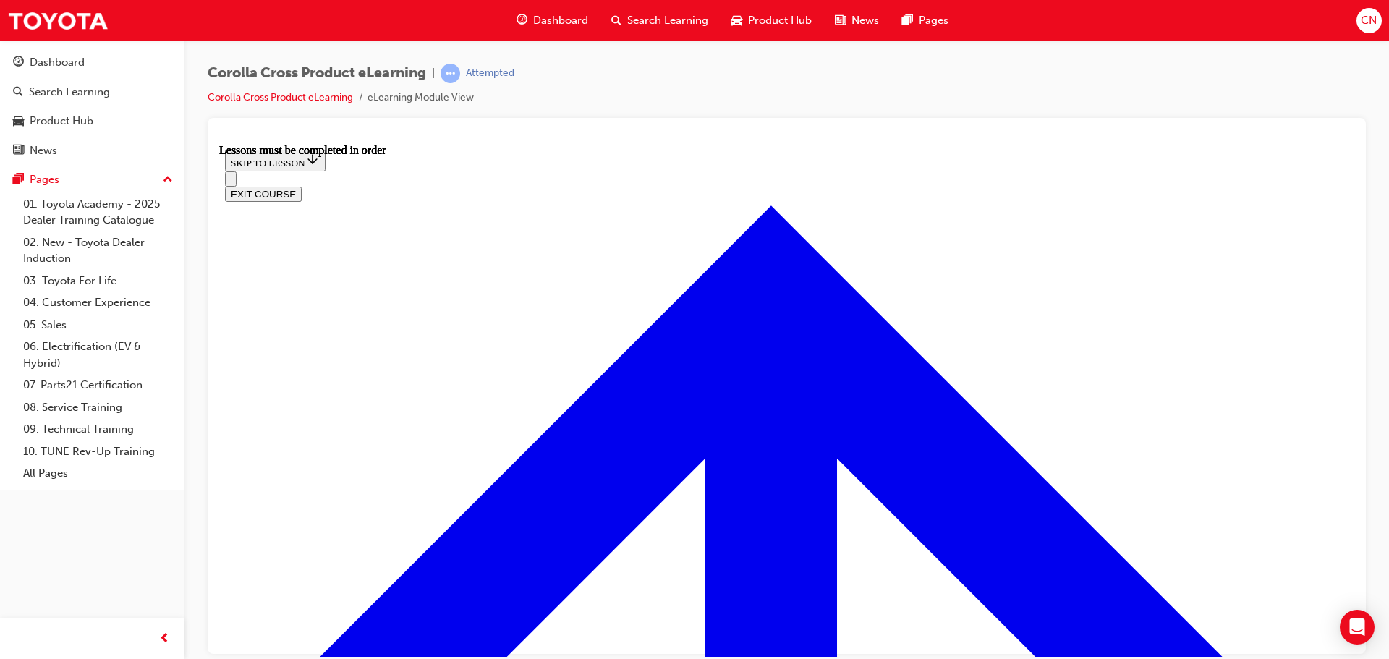
drag, startPoint x: 967, startPoint y: 527, endPoint x: 963, endPoint y: 512, distance: 15.6
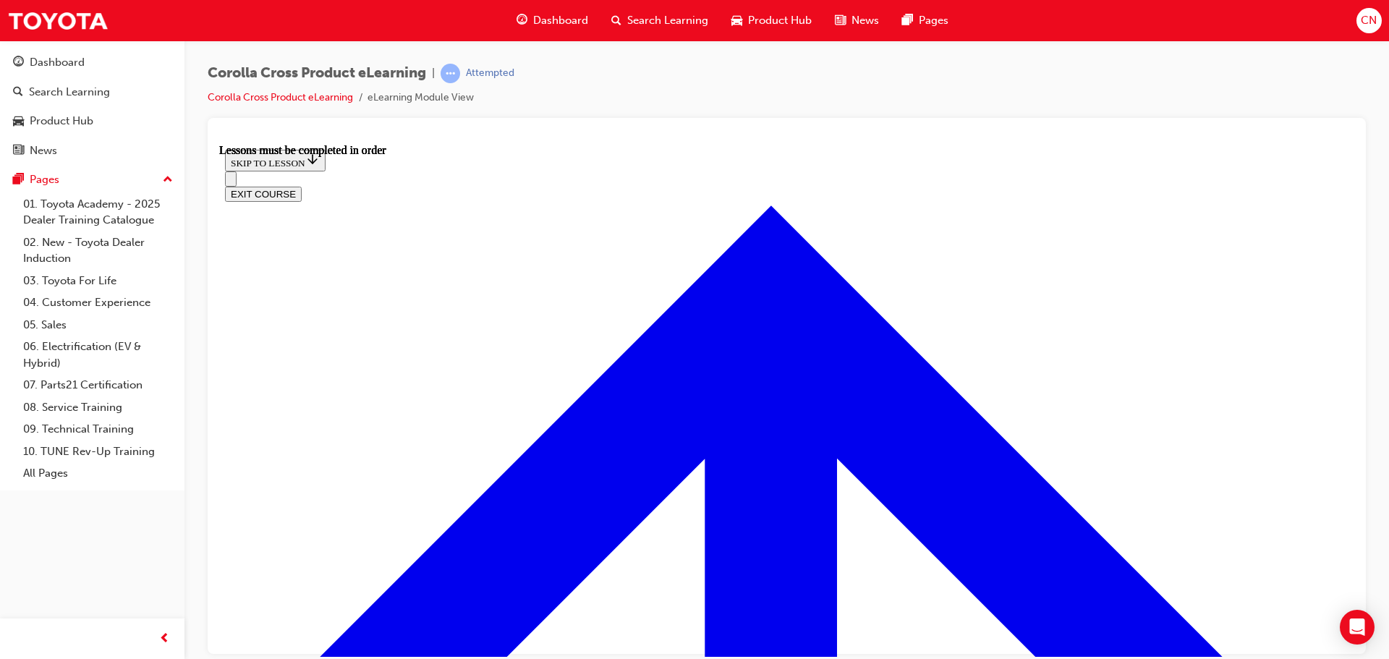
scroll to position [1201, 0]
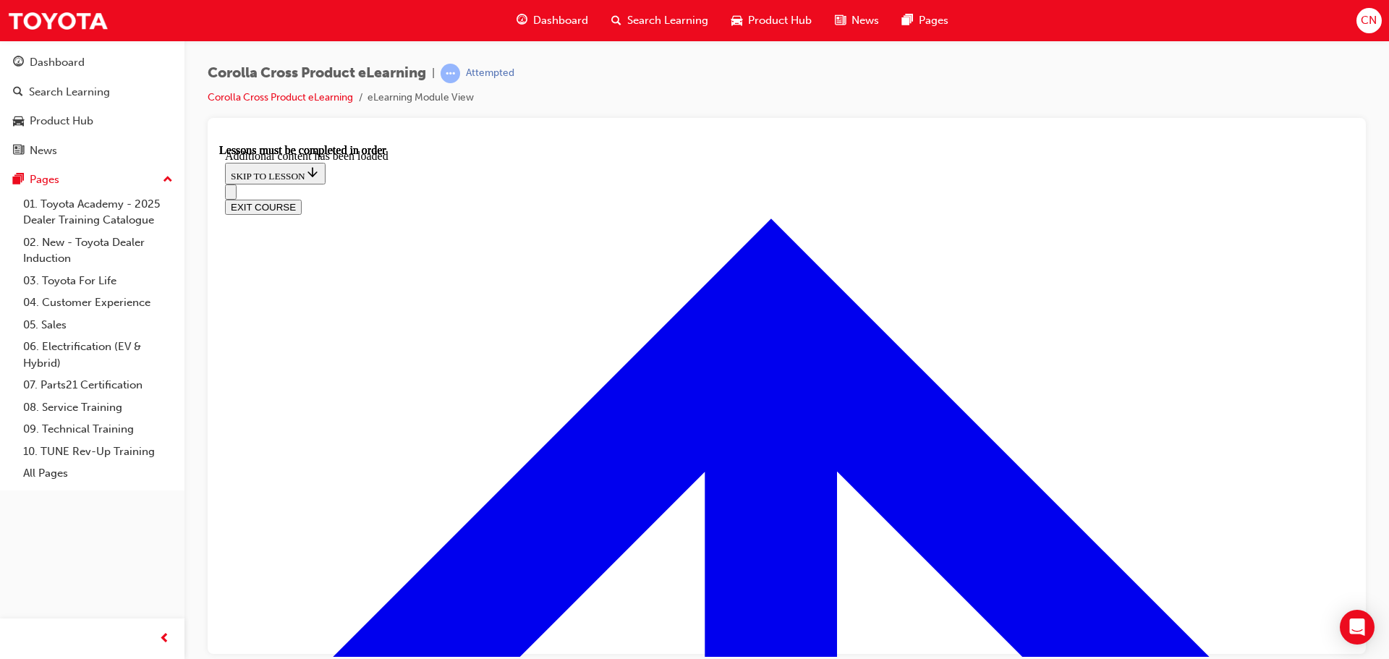
scroll to position [1806, 0]
radio input "true"
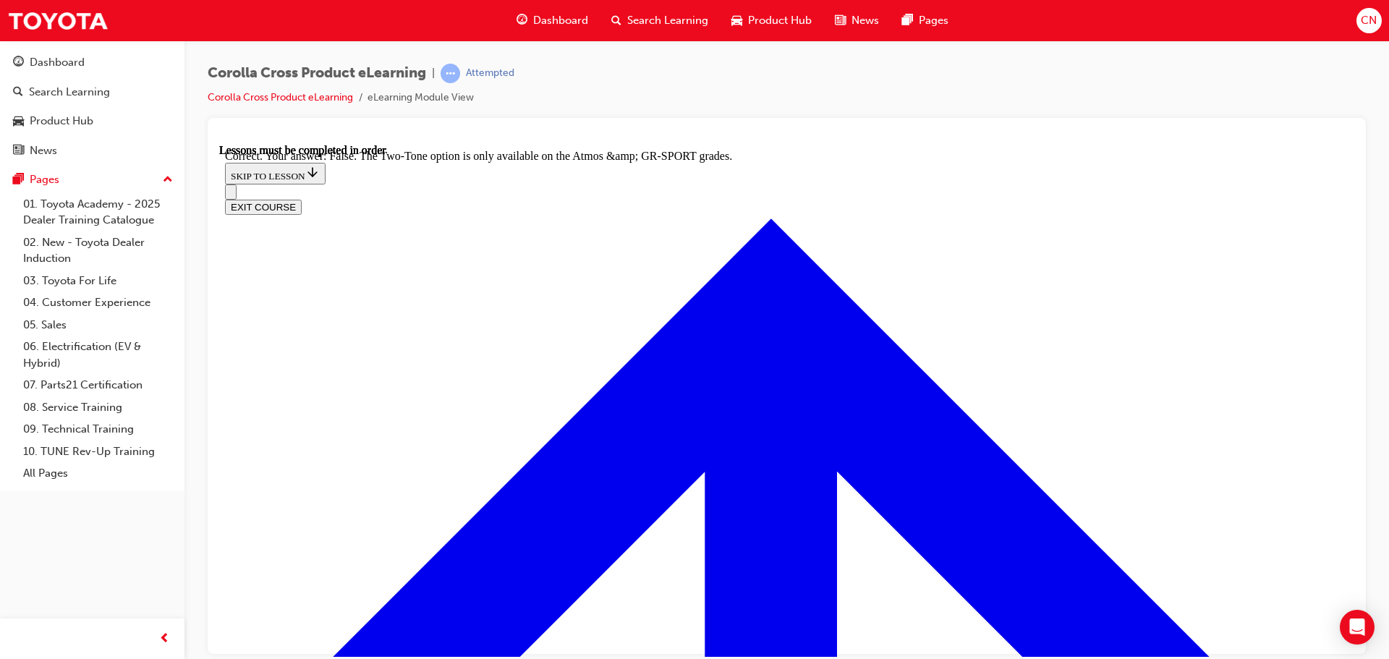
scroll to position [2066, 0]
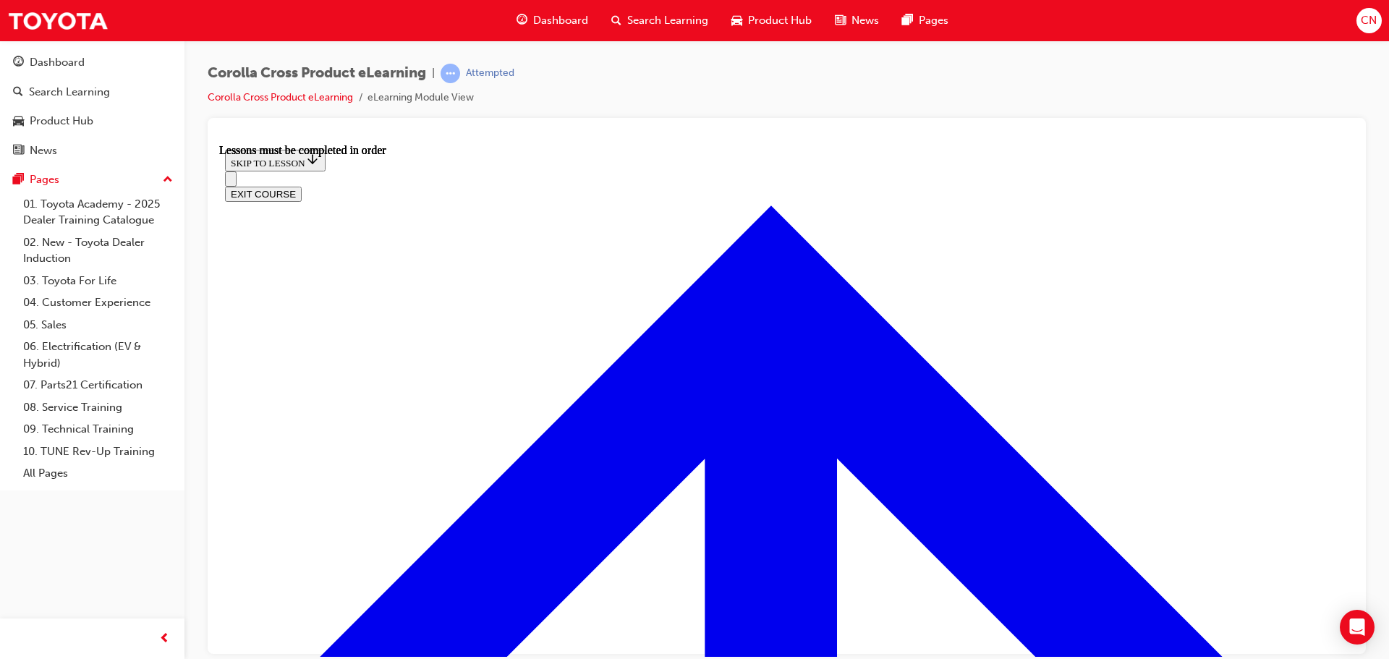
scroll to position [1353, 0]
drag, startPoint x: 814, startPoint y: 359, endPoint x: 794, endPoint y: 359, distance: 19.5
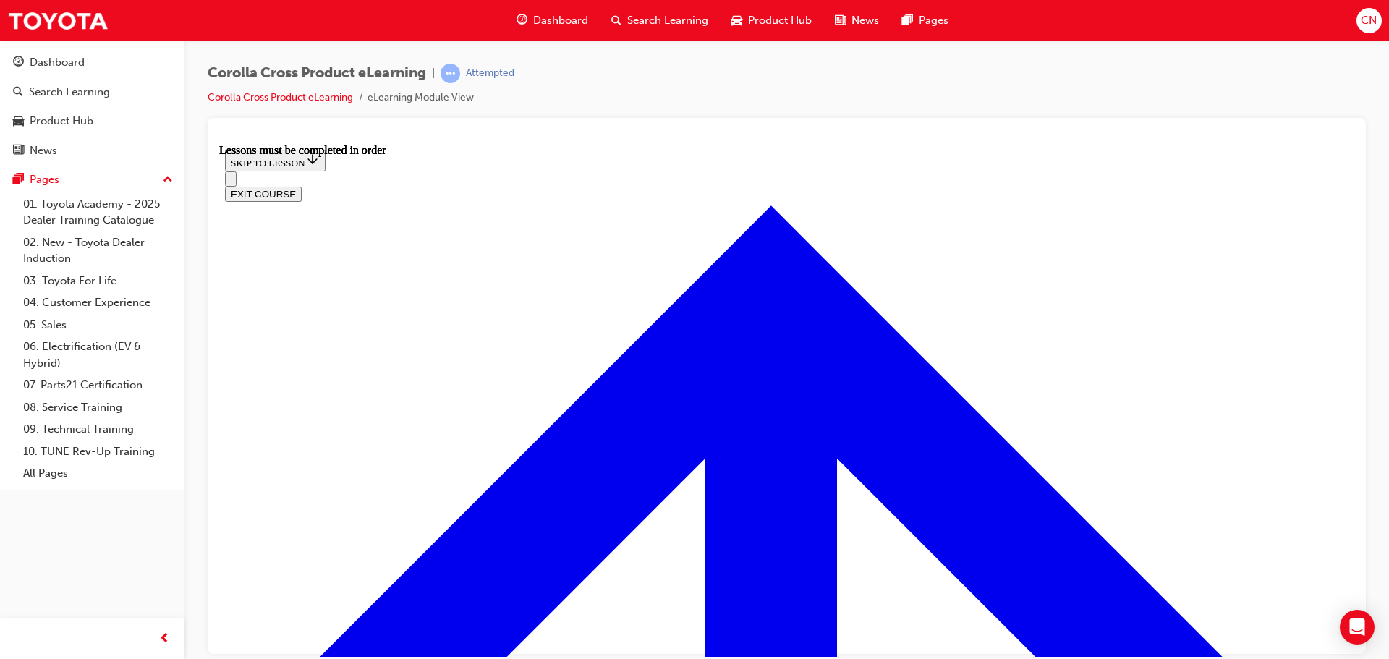
drag, startPoint x: 903, startPoint y: 640, endPoint x: 1133, endPoint y: 587, distance: 235.3
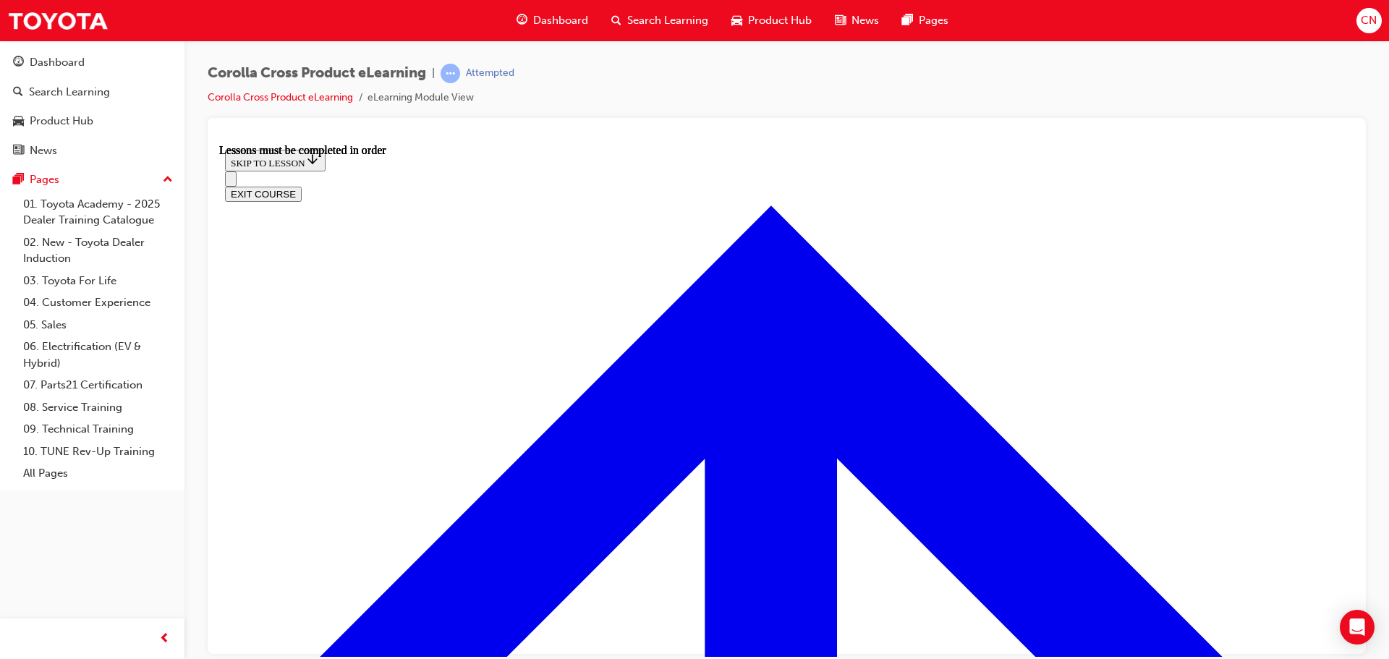
scroll to position [1222, 0]
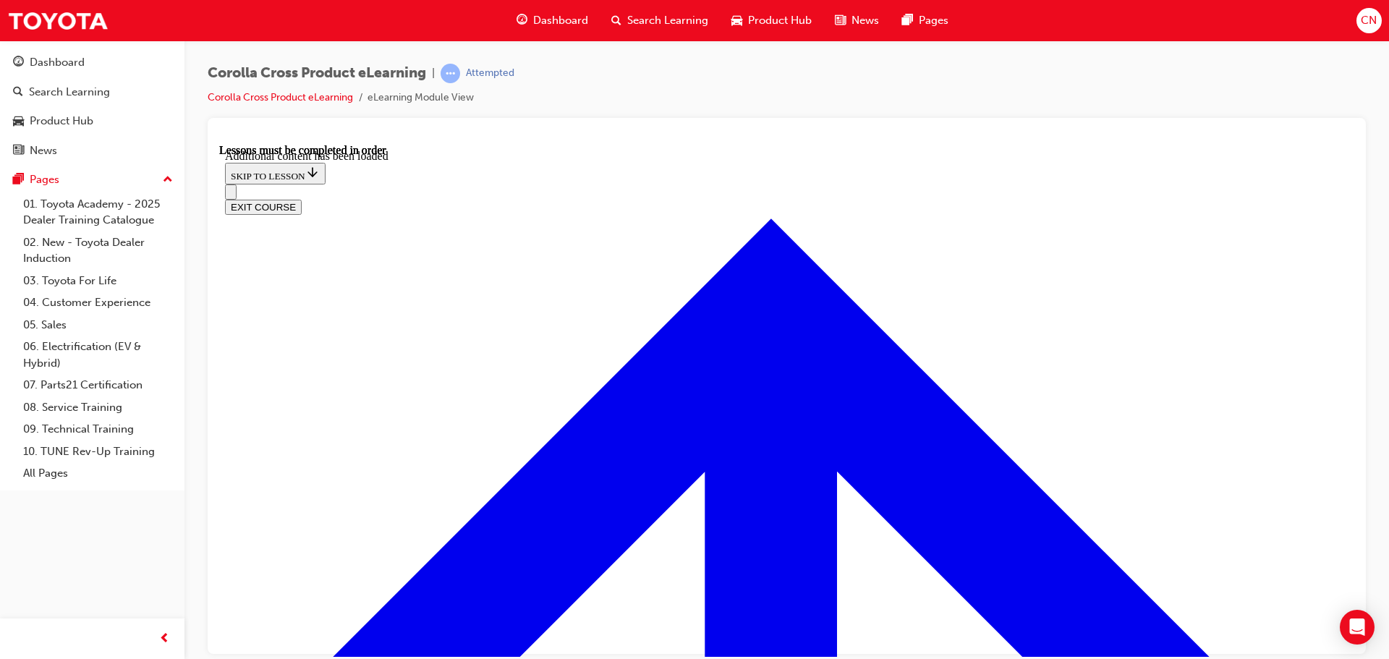
scroll to position [2237, 0]
radio input "true"
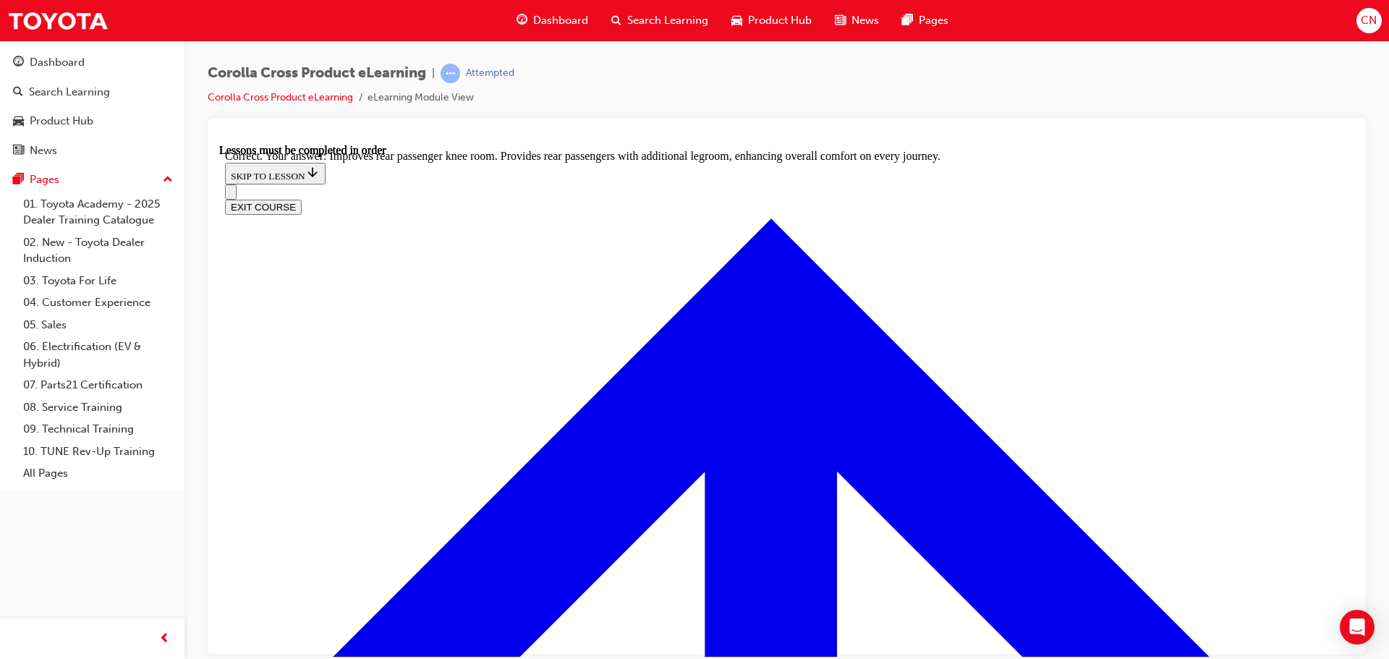
scroll to position [2702, 0]
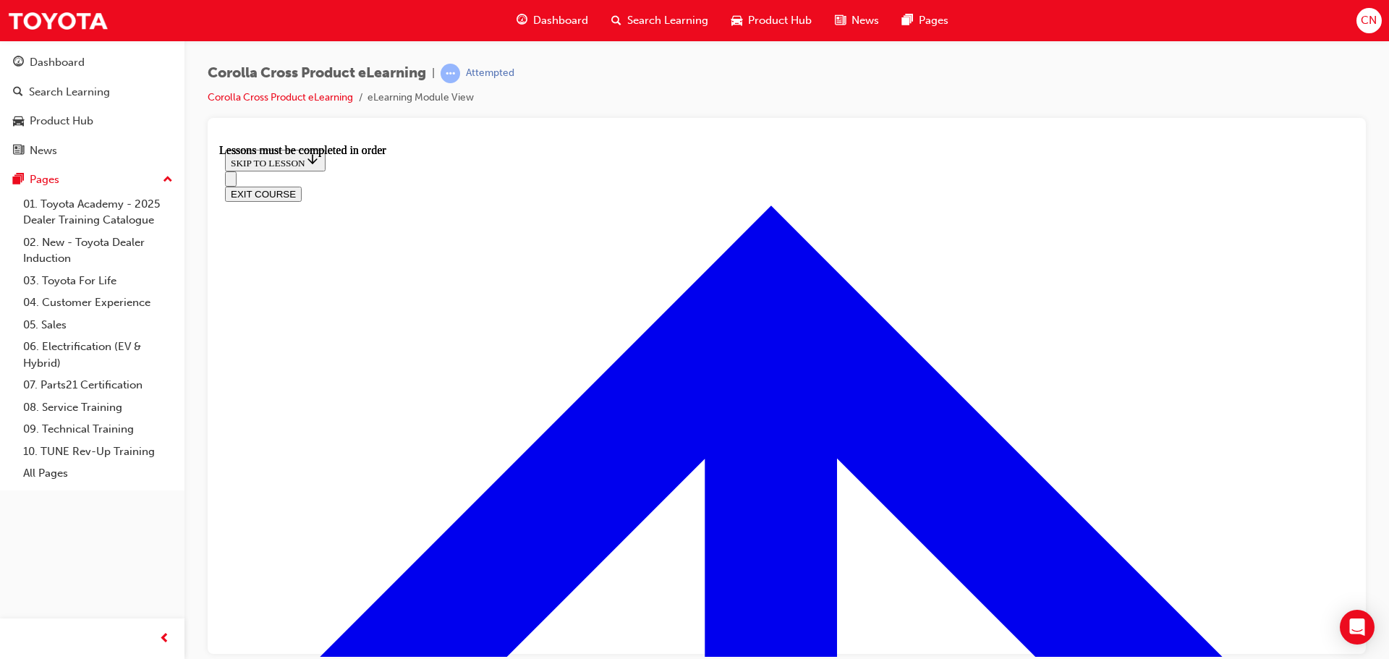
scroll to position [1136, 0]
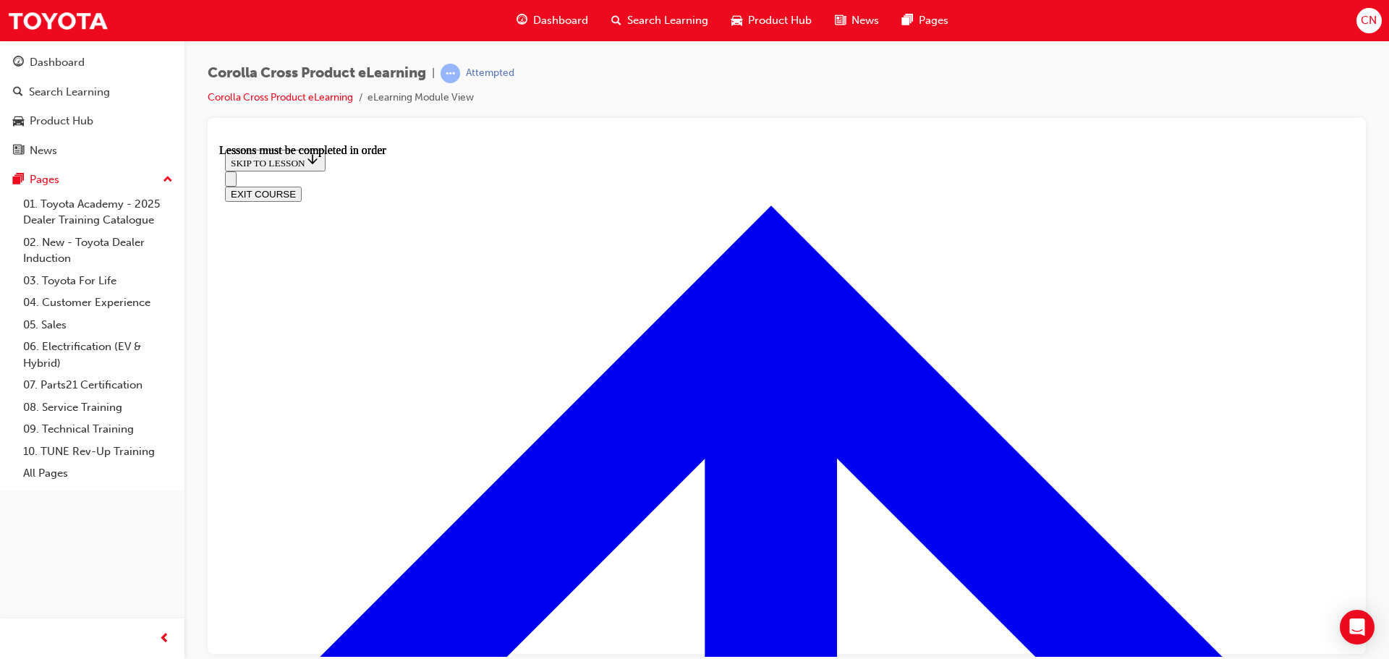
scroll to position [3, 0]
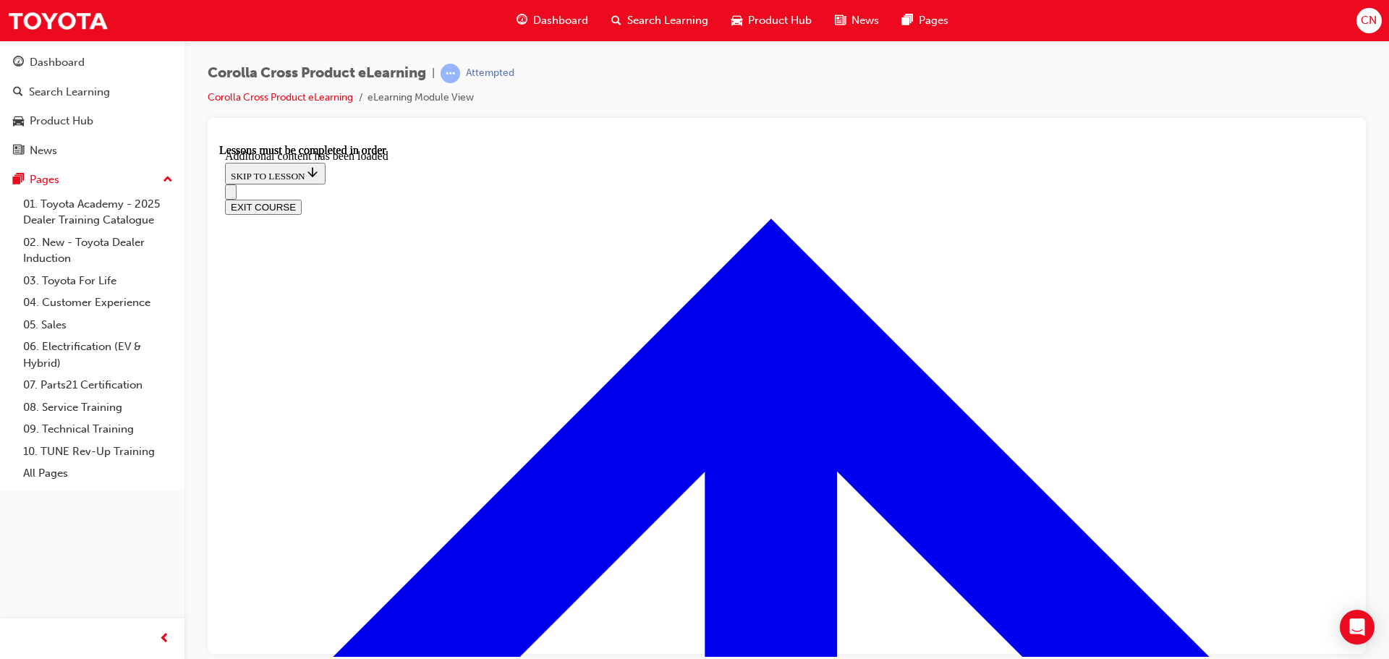
scroll to position [2083, 0]
radio input "true"
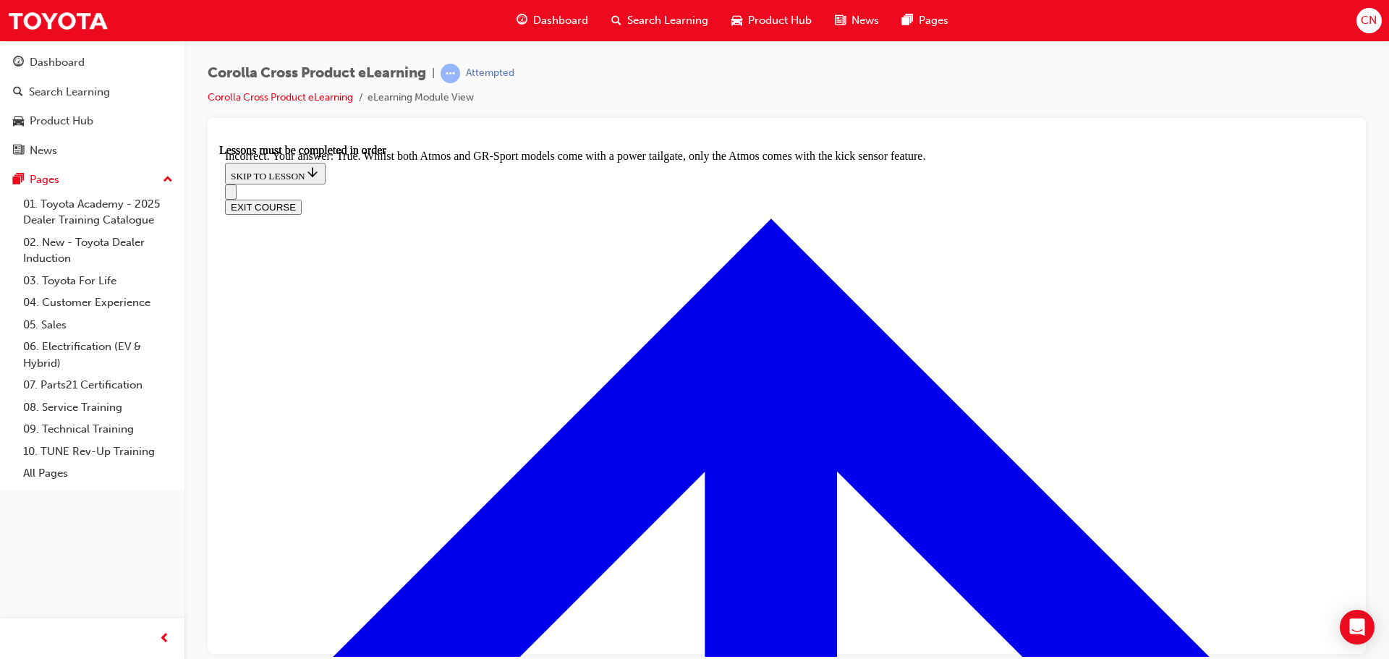
scroll to position [2319, 0]
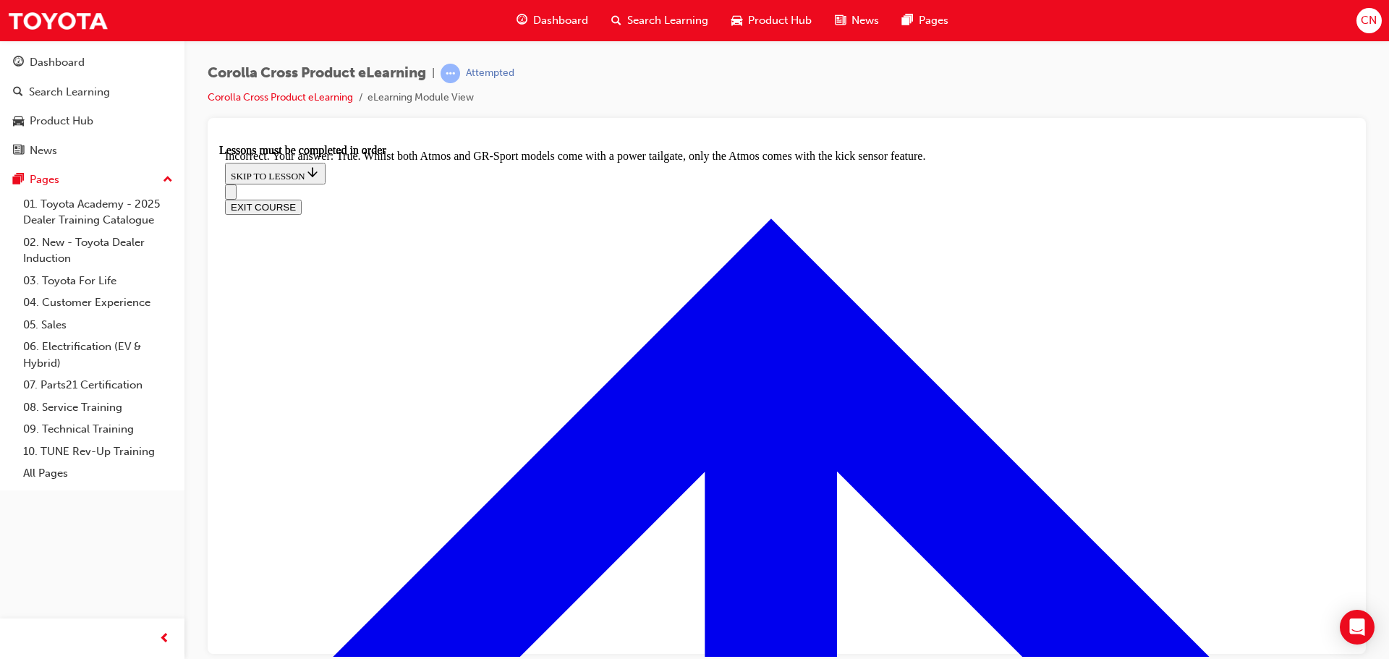
radio input "true"
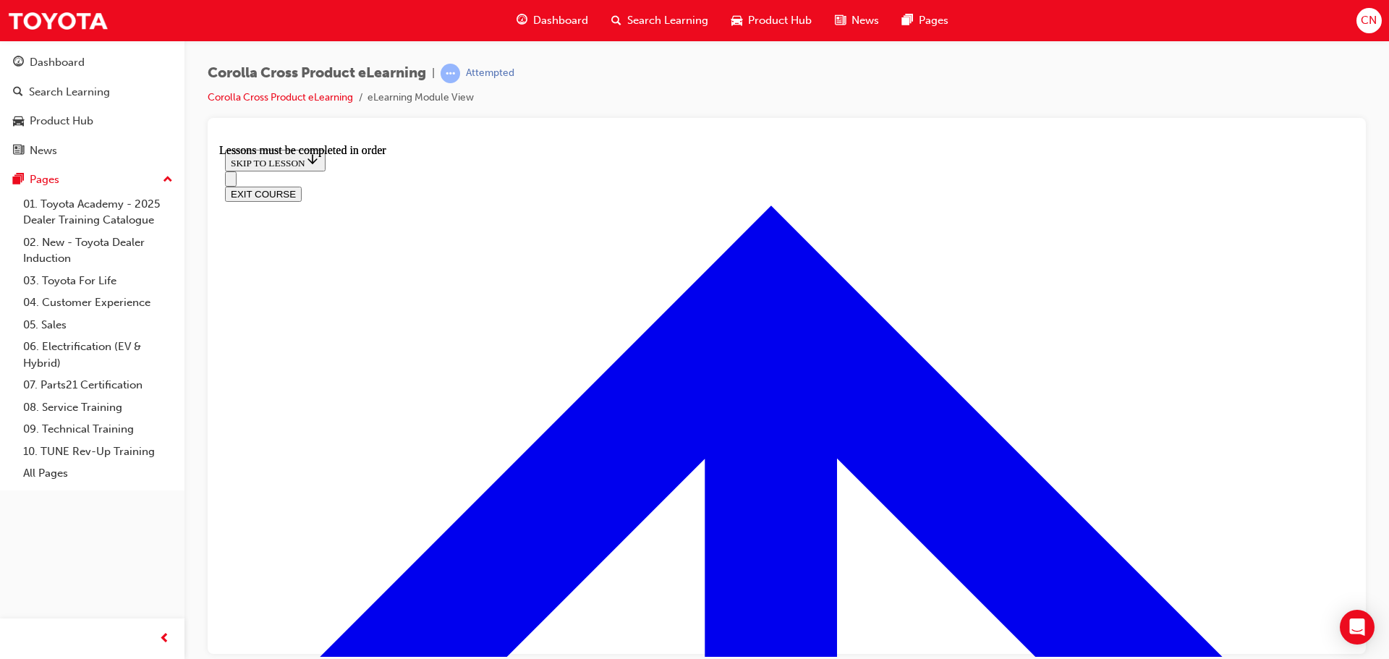
scroll to position [1519, 0]
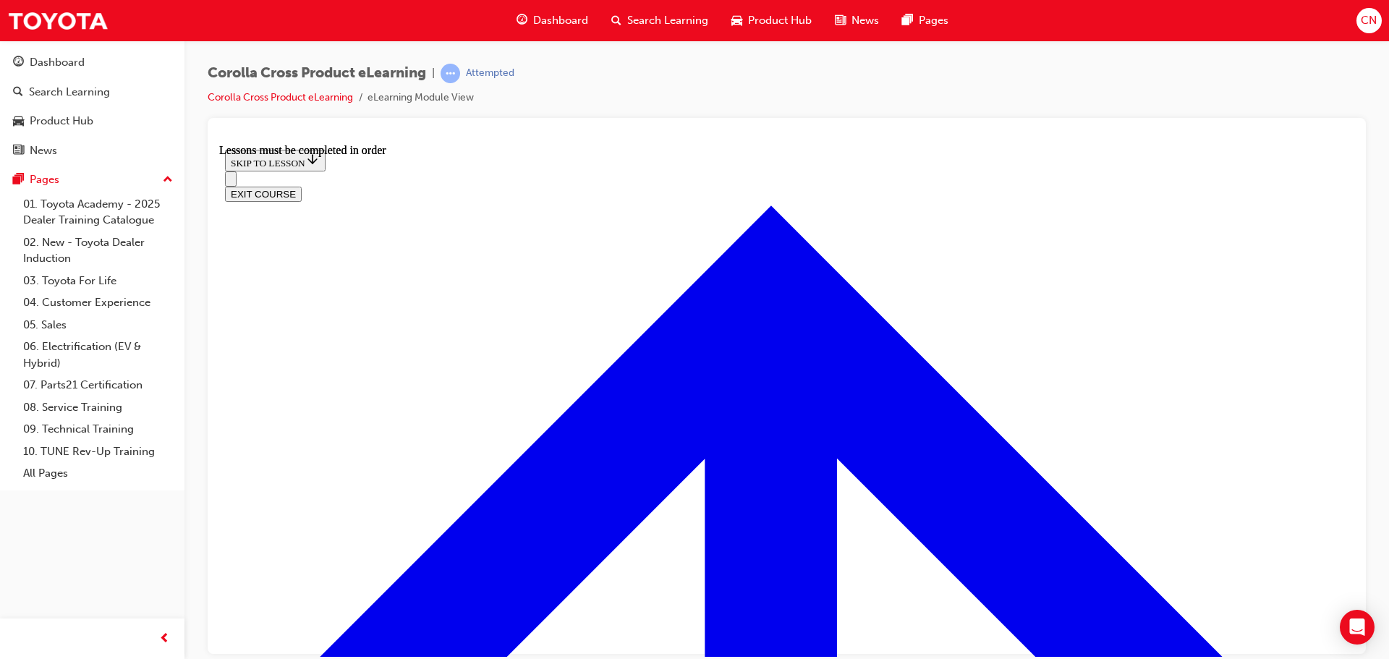
scroll to position [127, 0]
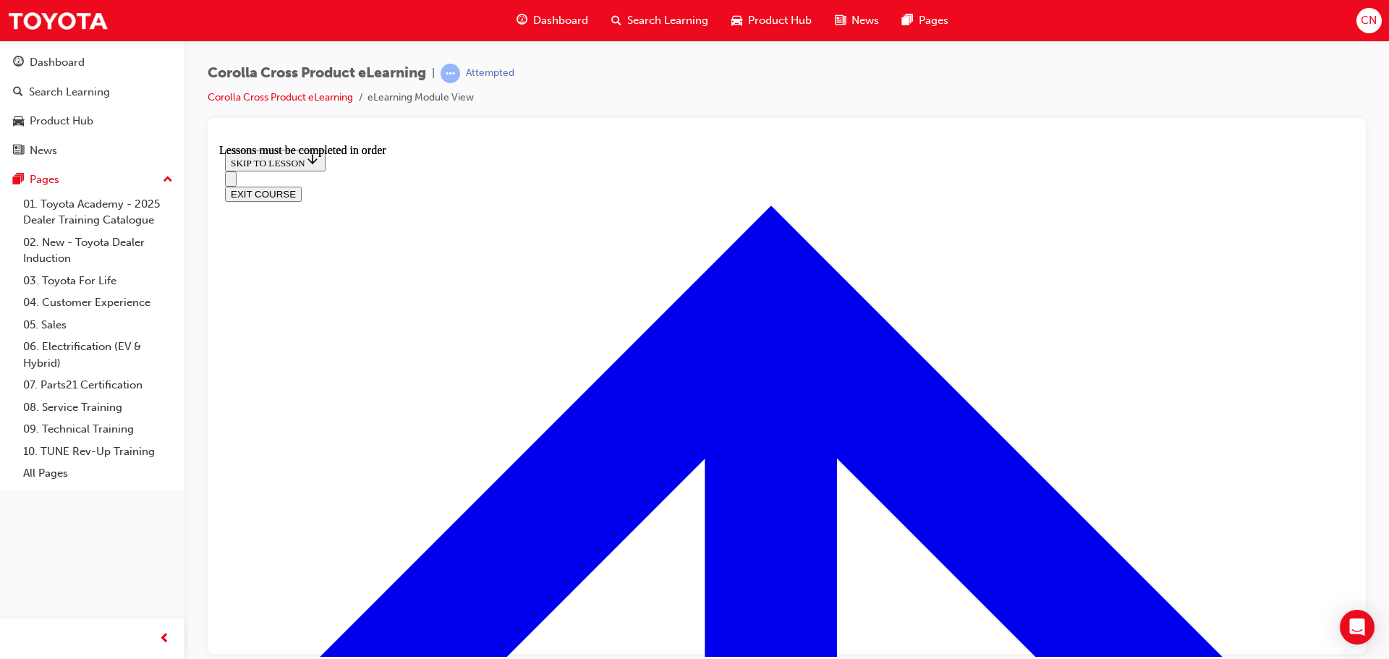
scroll to position [209, 0]
drag, startPoint x: 1068, startPoint y: 399, endPoint x: 1077, endPoint y: 417, distance: 21.0
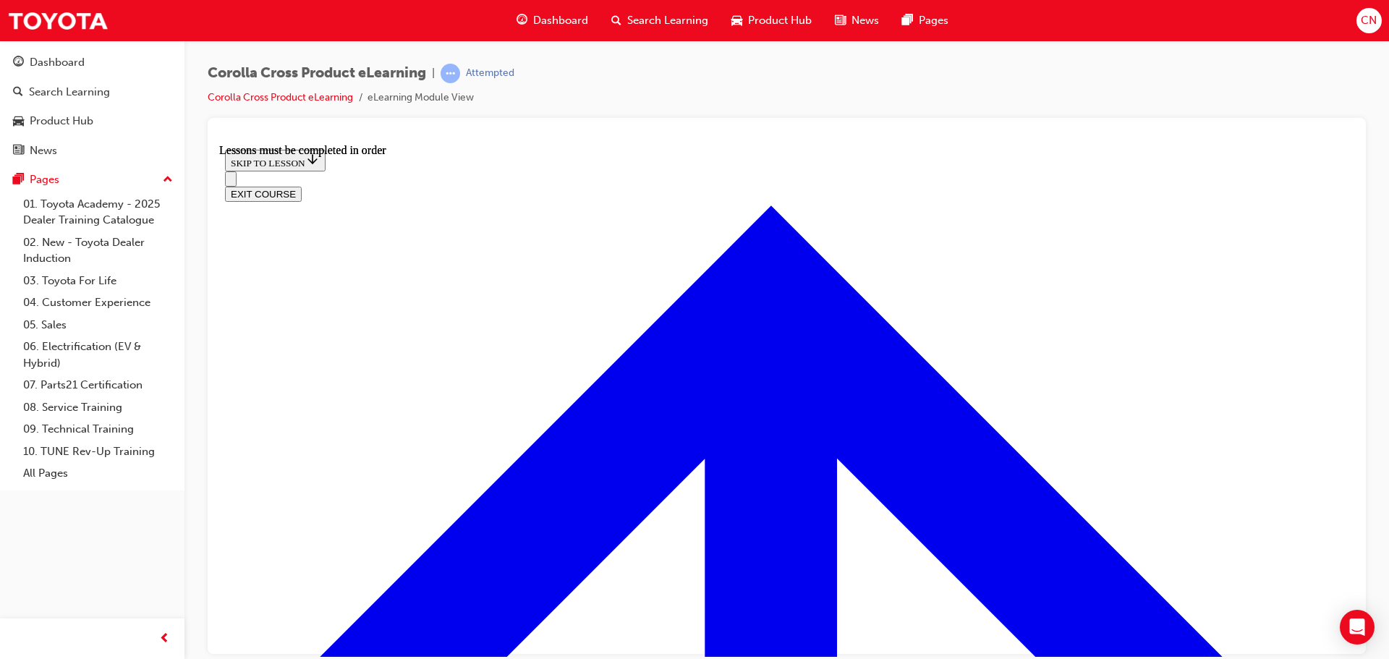
scroll to position [2614, 0]
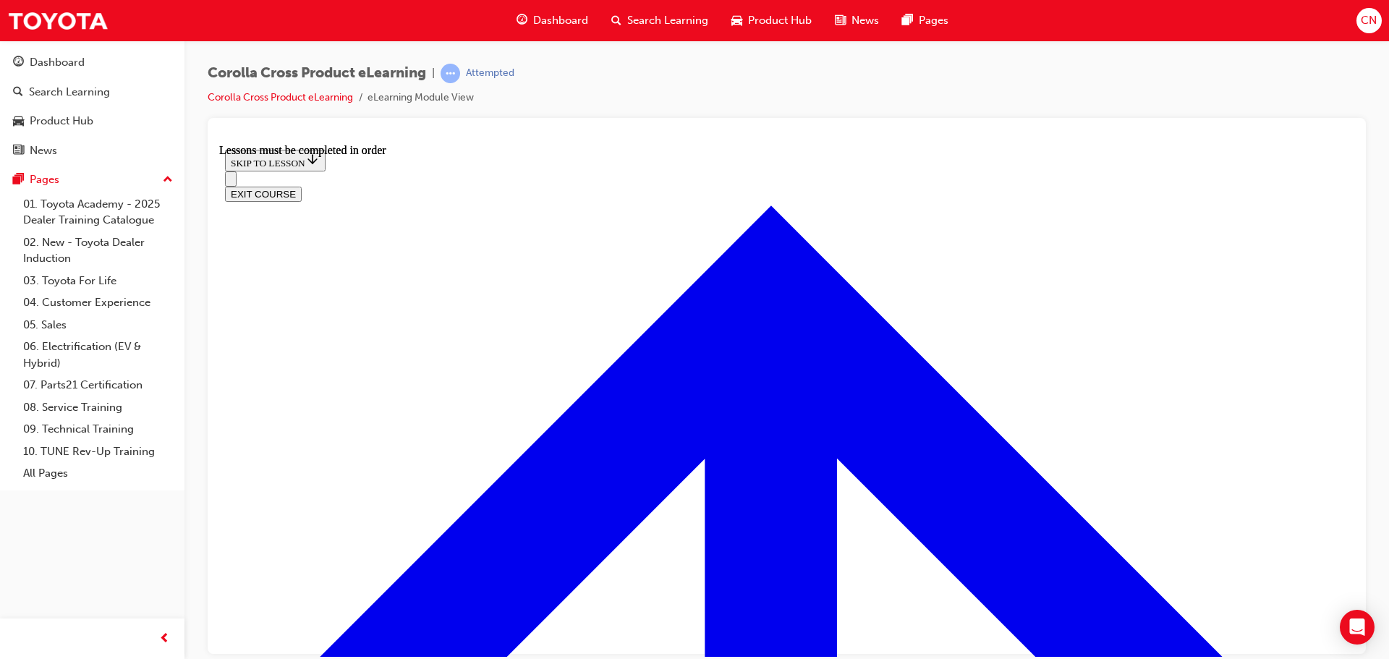
scroll to position [2397, 0]
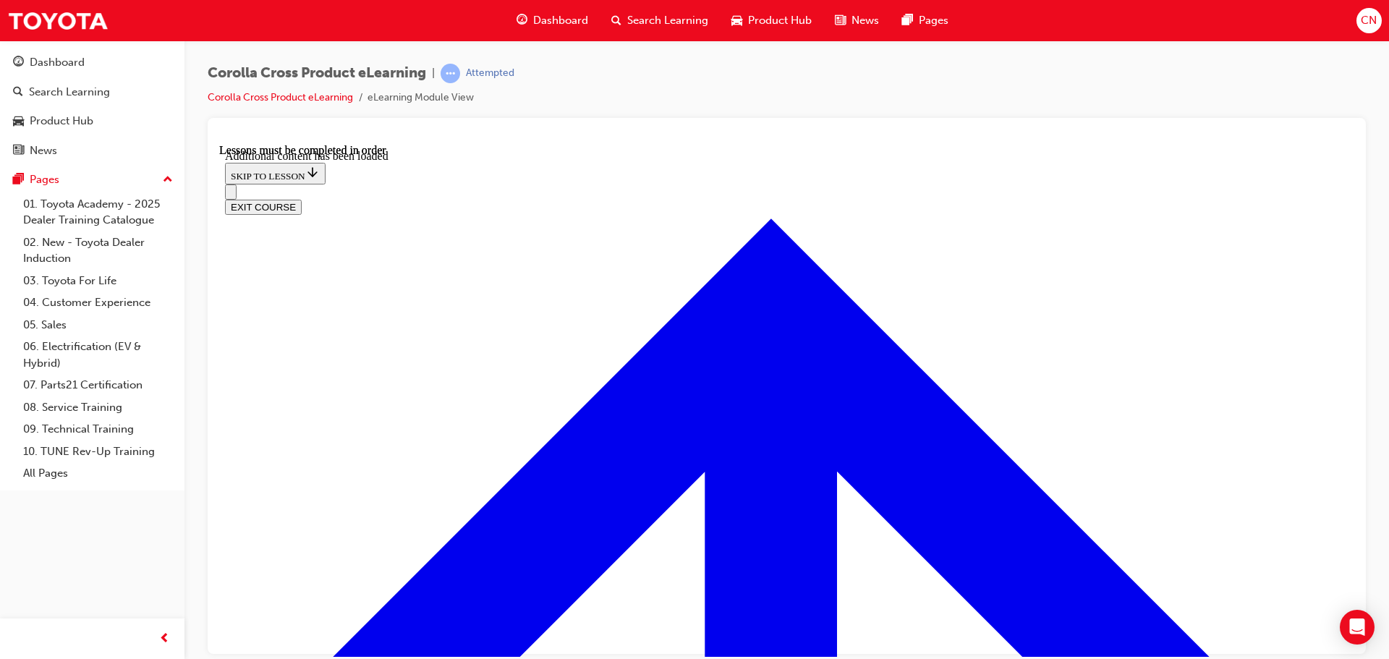
scroll to position [3549, 0]
checkbox input "true"
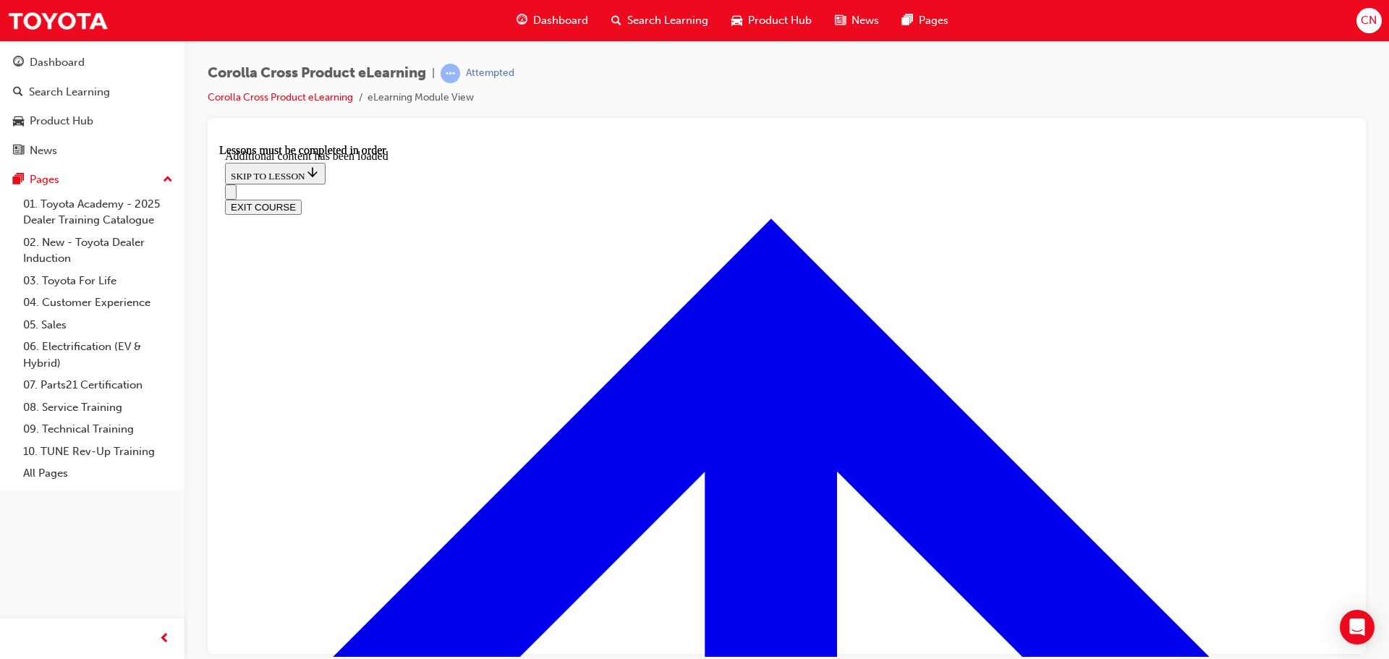
checkbox input "true"
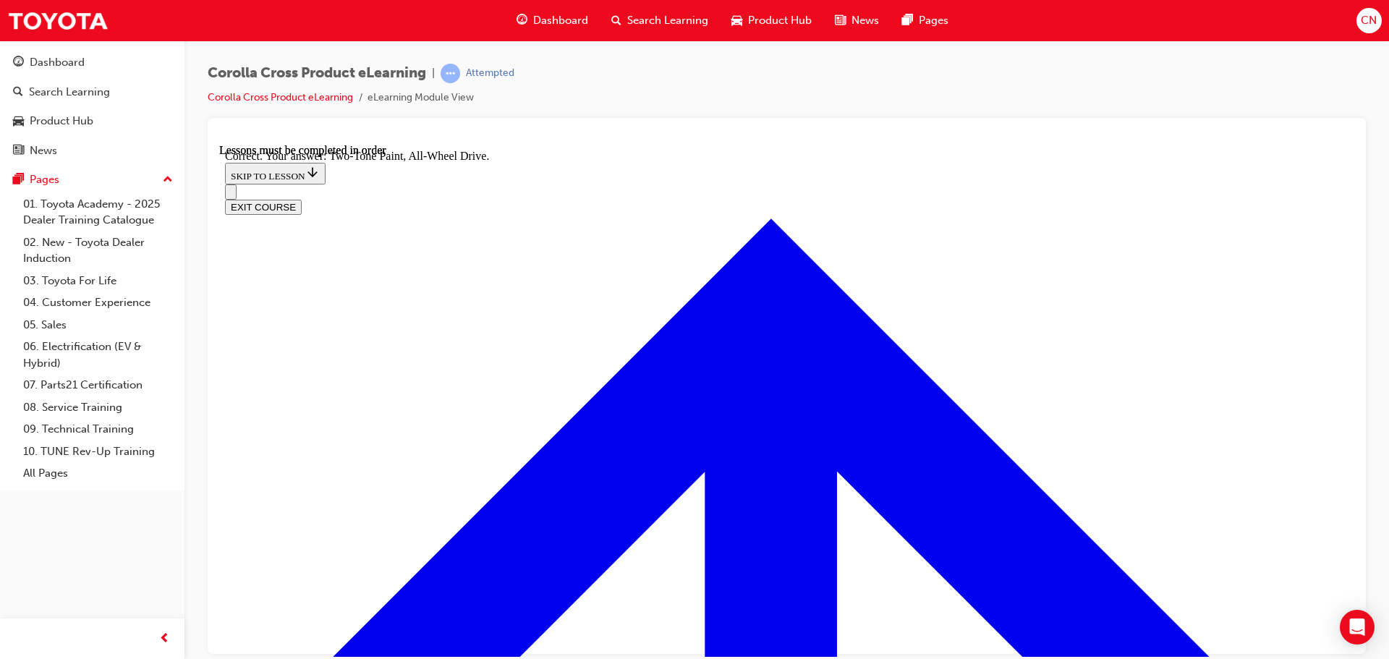
radio input "true"
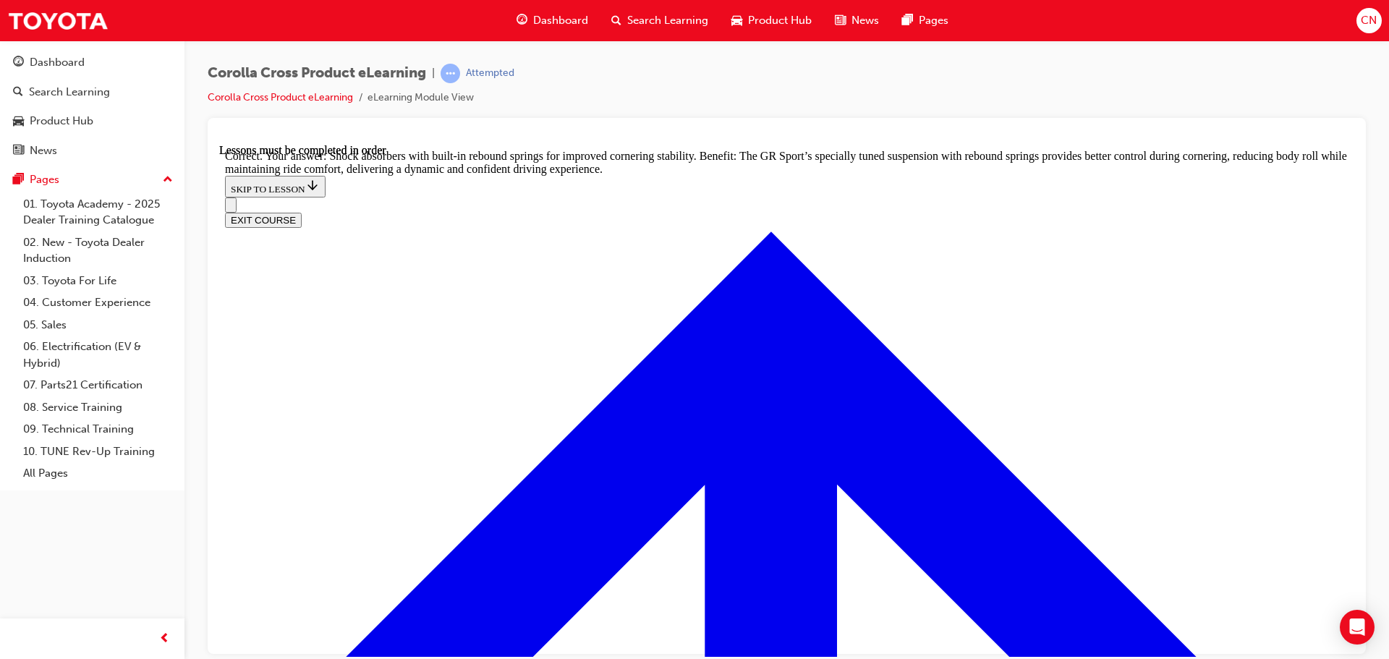
scroll to position [4620, 0]
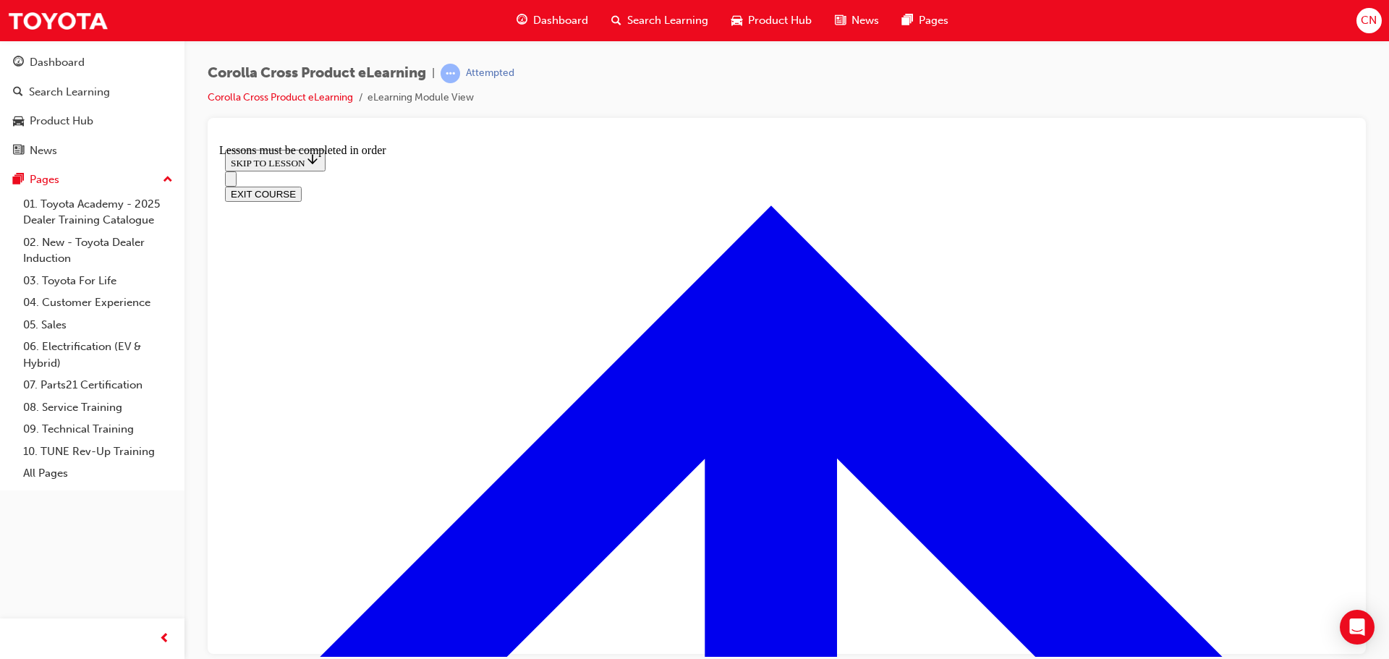
scroll to position [1570, 0]
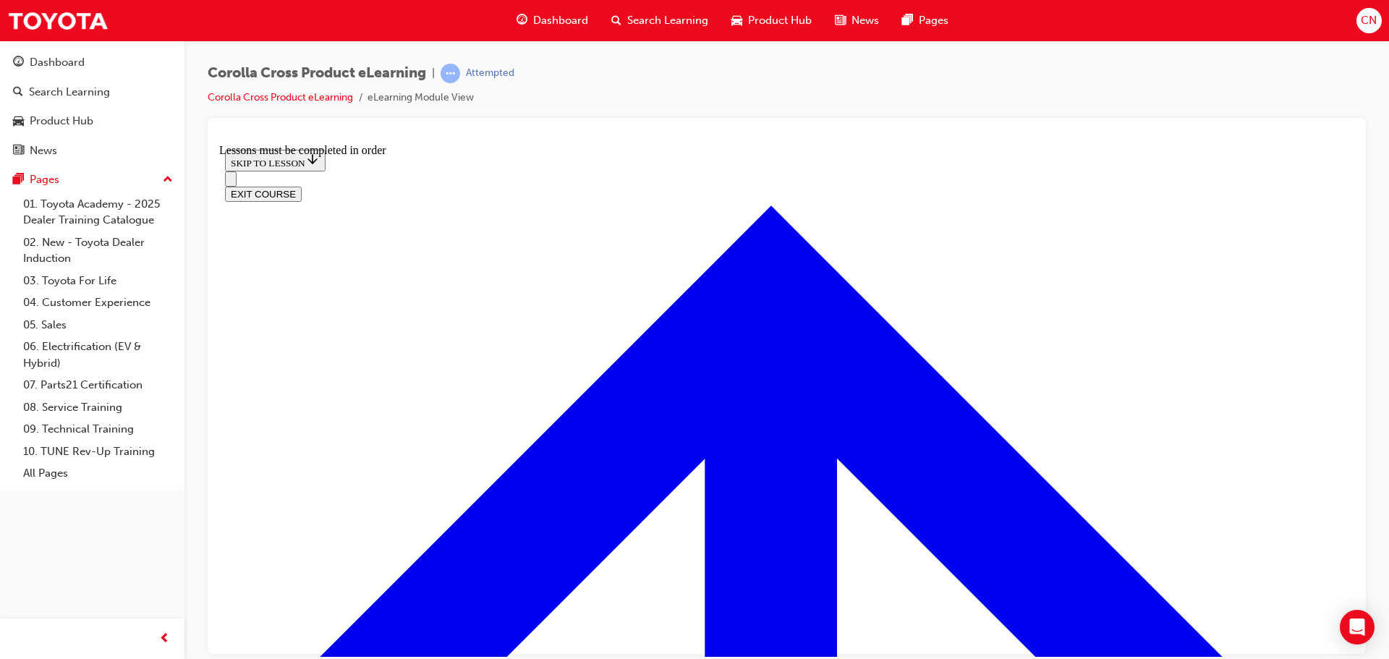
drag, startPoint x: 953, startPoint y: 405, endPoint x: 942, endPoint y: 404, distance: 10.9
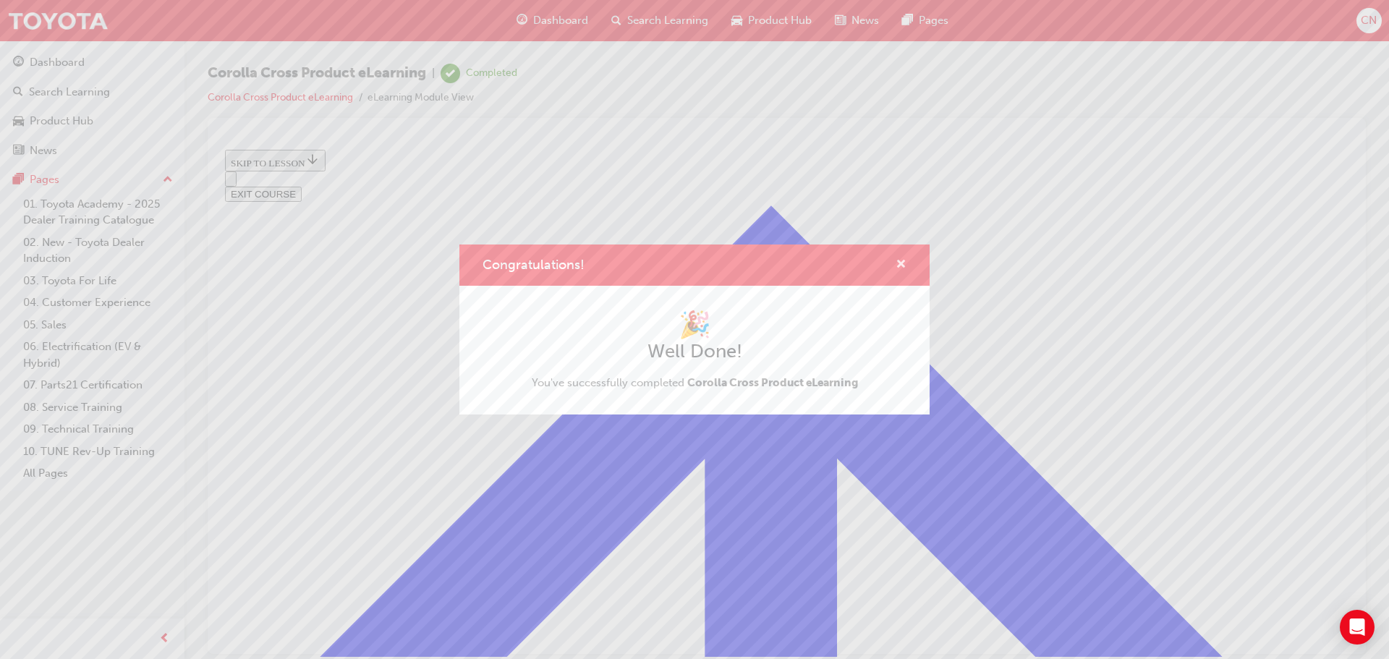
click at [902, 261] on span "cross-icon" at bounding box center [900, 265] width 11 height 13
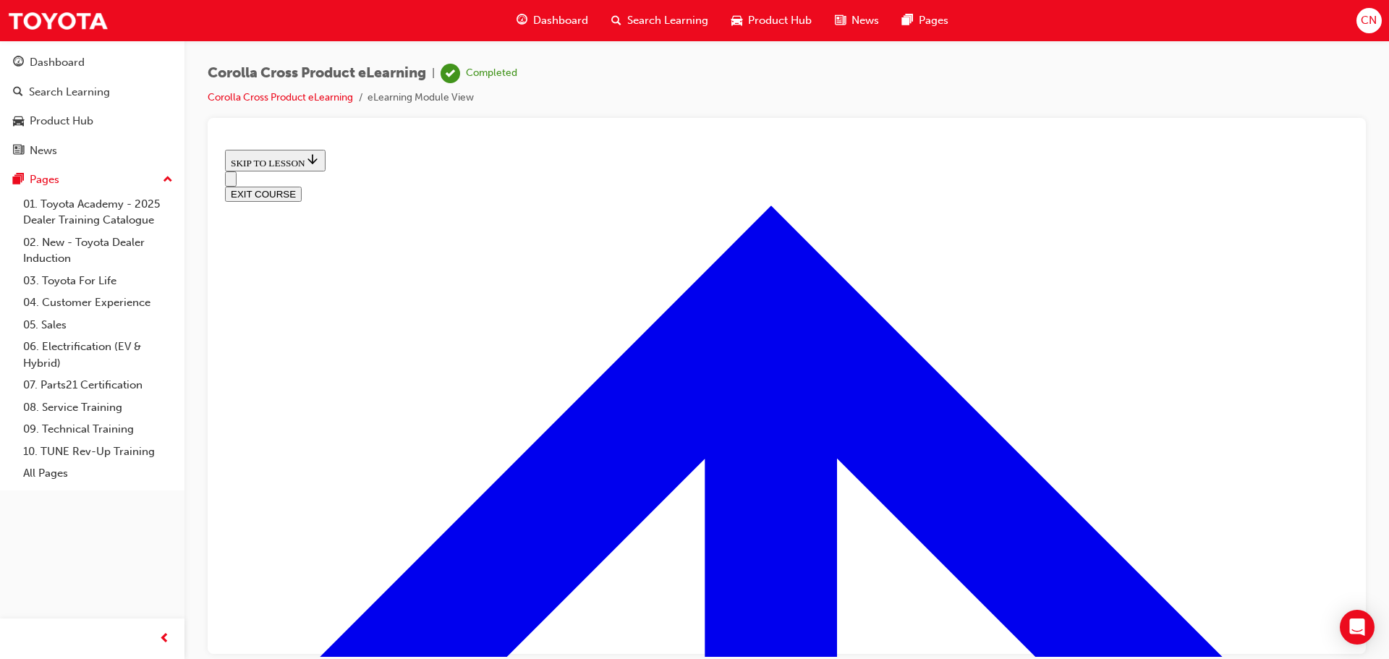
scroll to position [0, 0]
